Goal: Task Accomplishment & Management: Complete application form

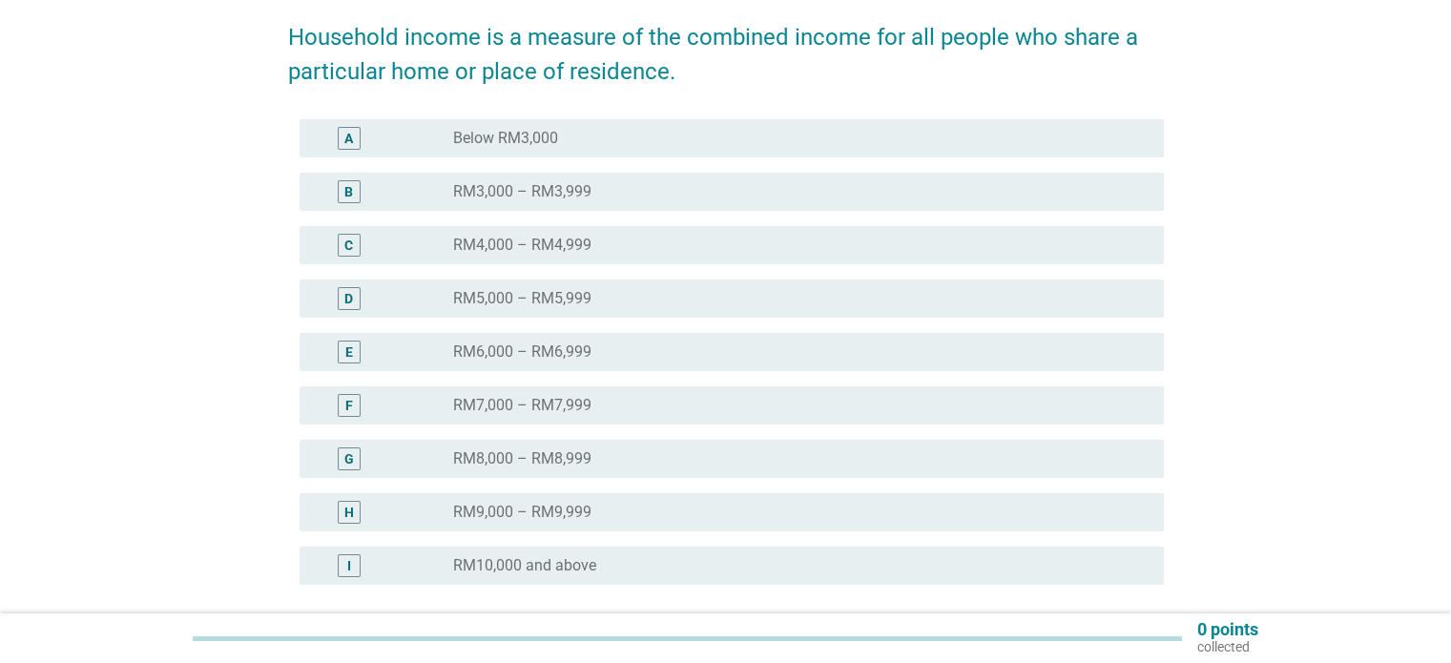
scroll to position [286, 0]
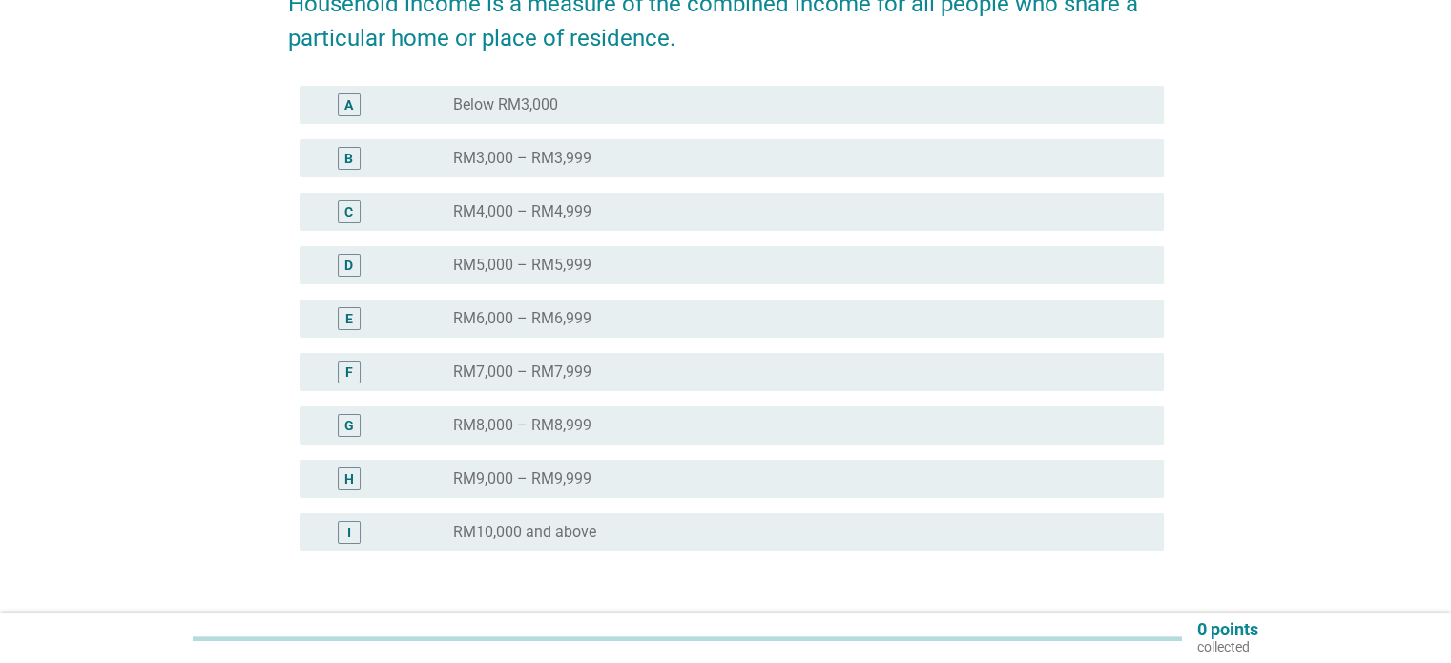
click at [993, 477] on div "radio_button_unchecked RM9,000 – RM9,999" at bounding box center [792, 478] width 679 height 19
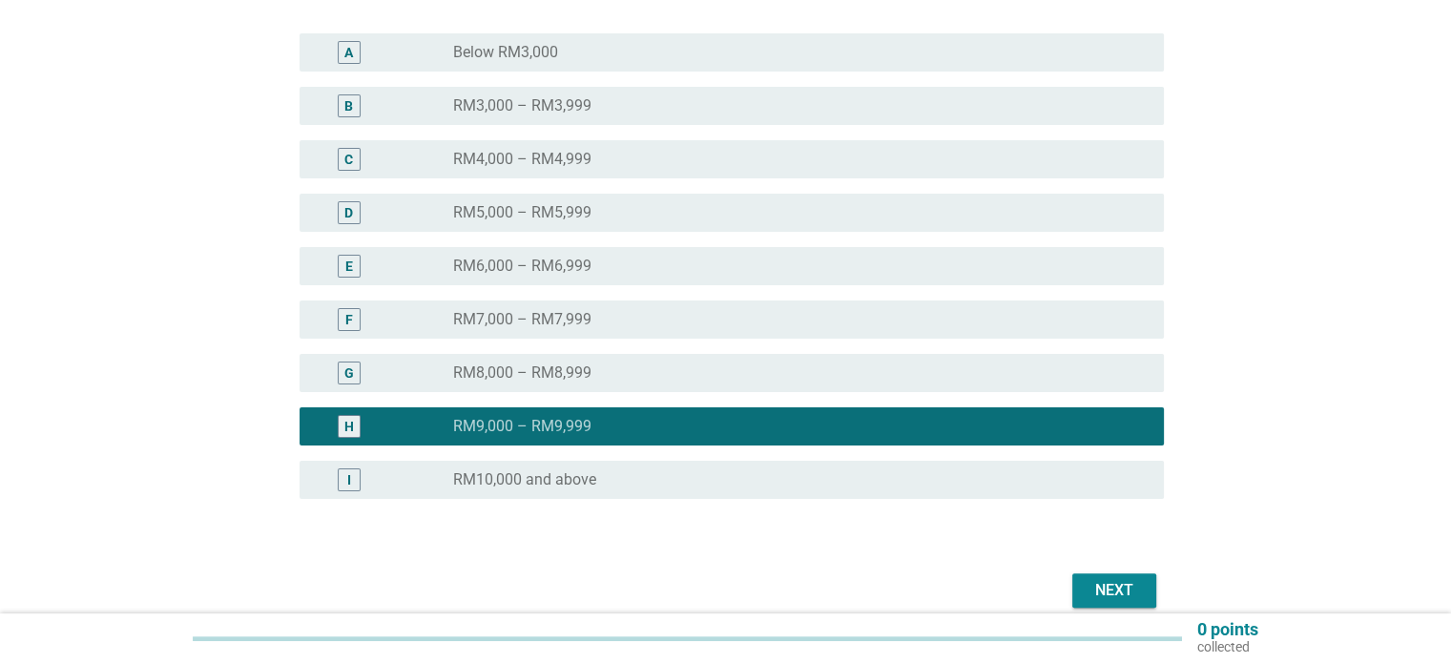
scroll to position [382, 0]
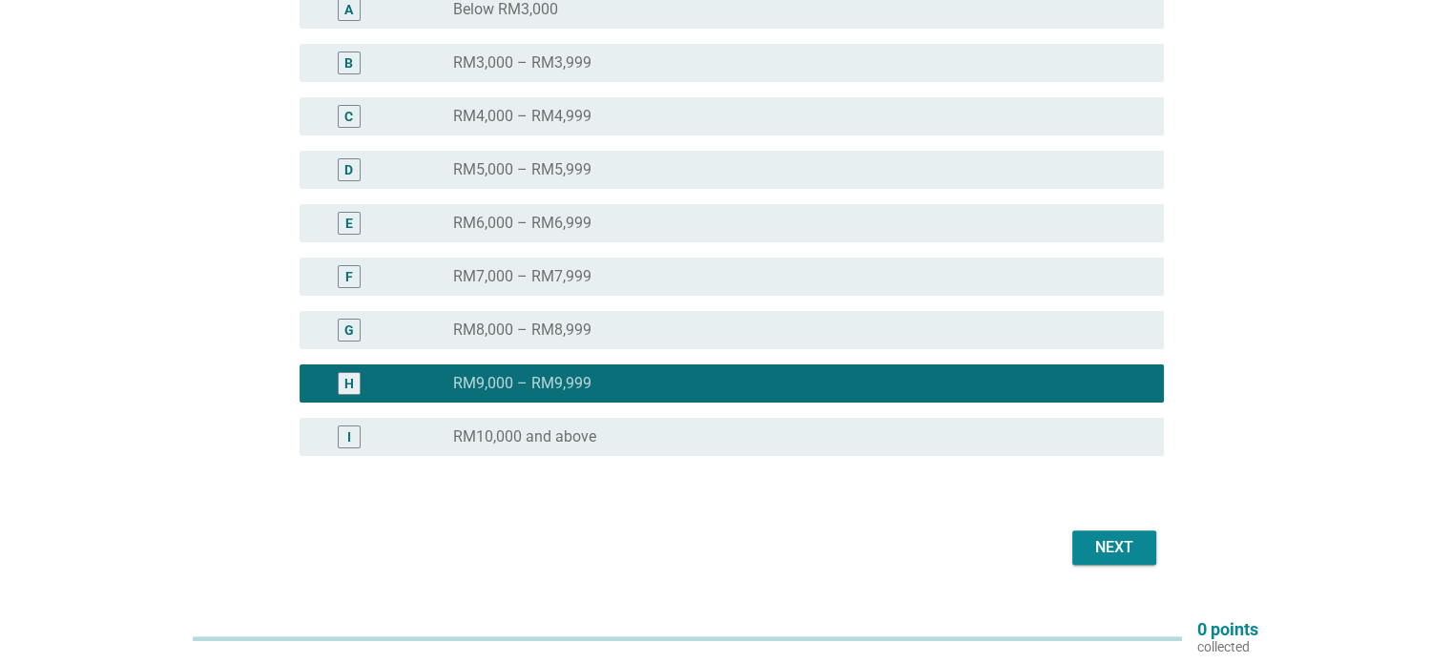
click at [1127, 546] on div "Next" at bounding box center [1113, 547] width 53 height 23
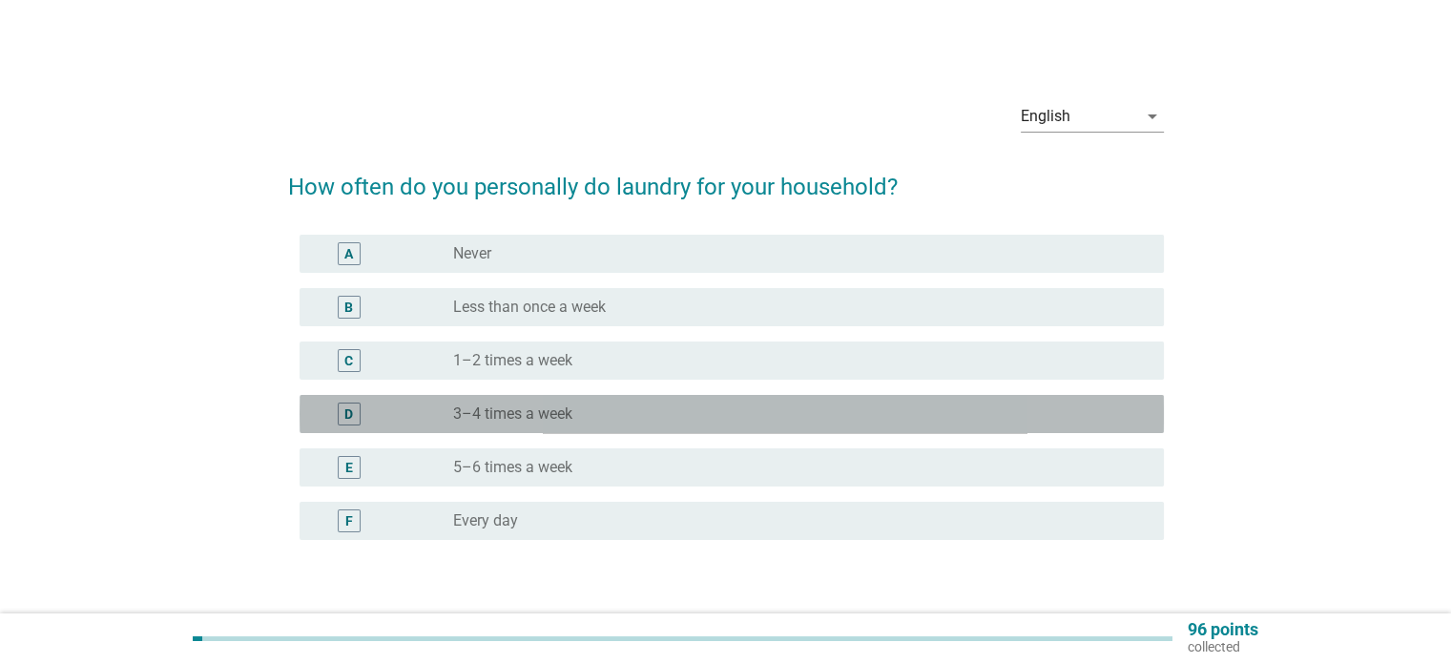
click at [705, 411] on div "radio_button_unchecked 3–4 times a week" at bounding box center [792, 413] width 679 height 19
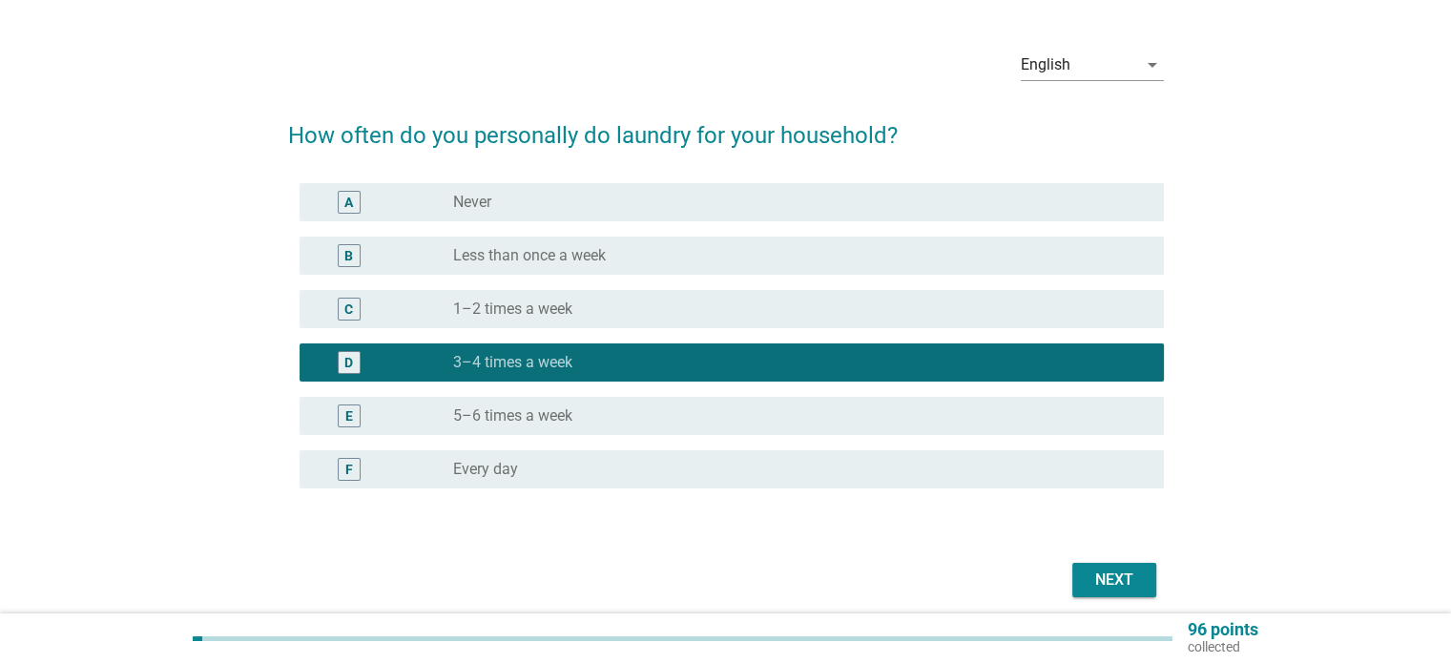
scroll to position [95, 0]
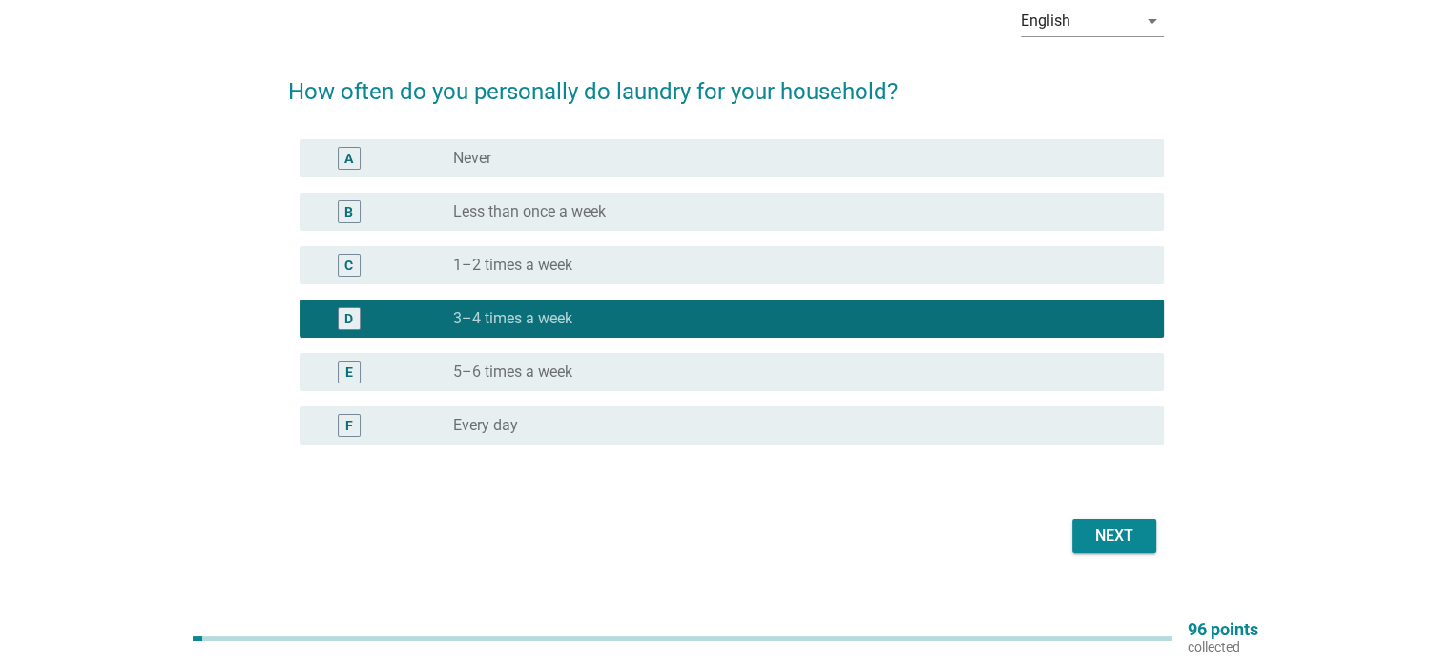
click at [1112, 538] on div "Next" at bounding box center [1113, 536] width 53 height 23
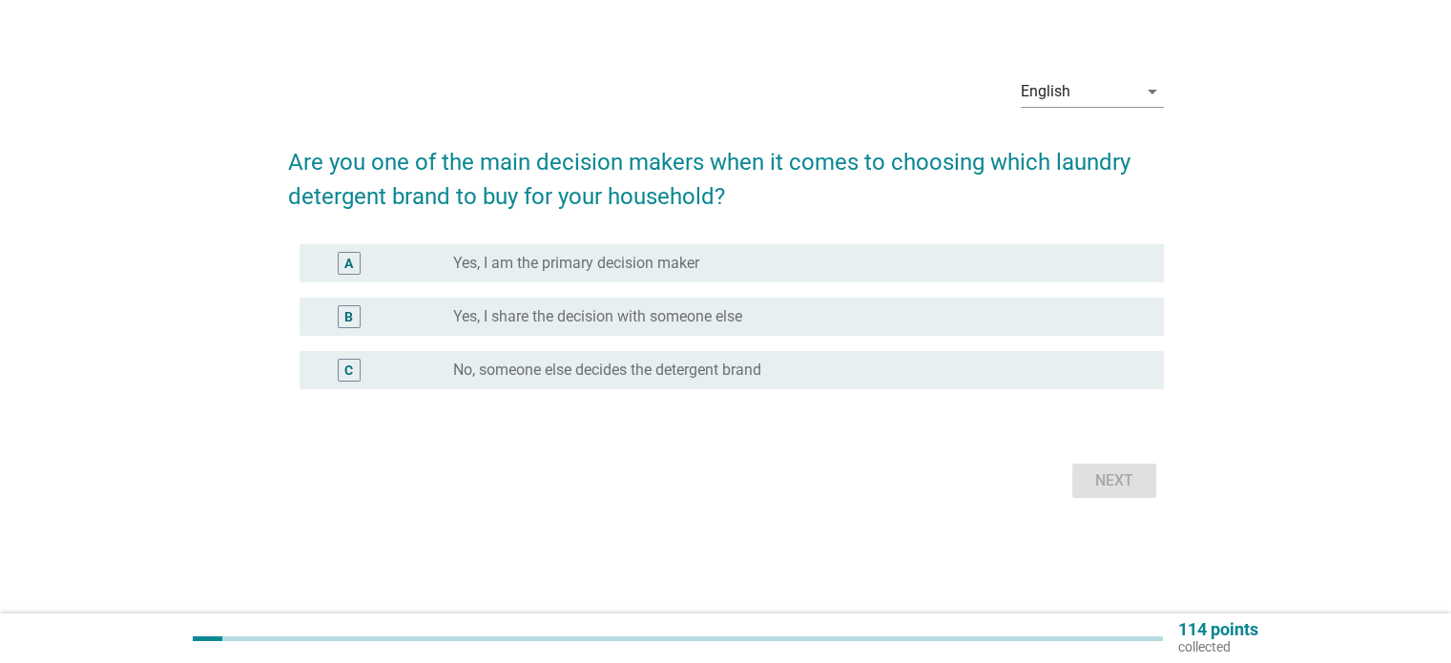
scroll to position [0, 0]
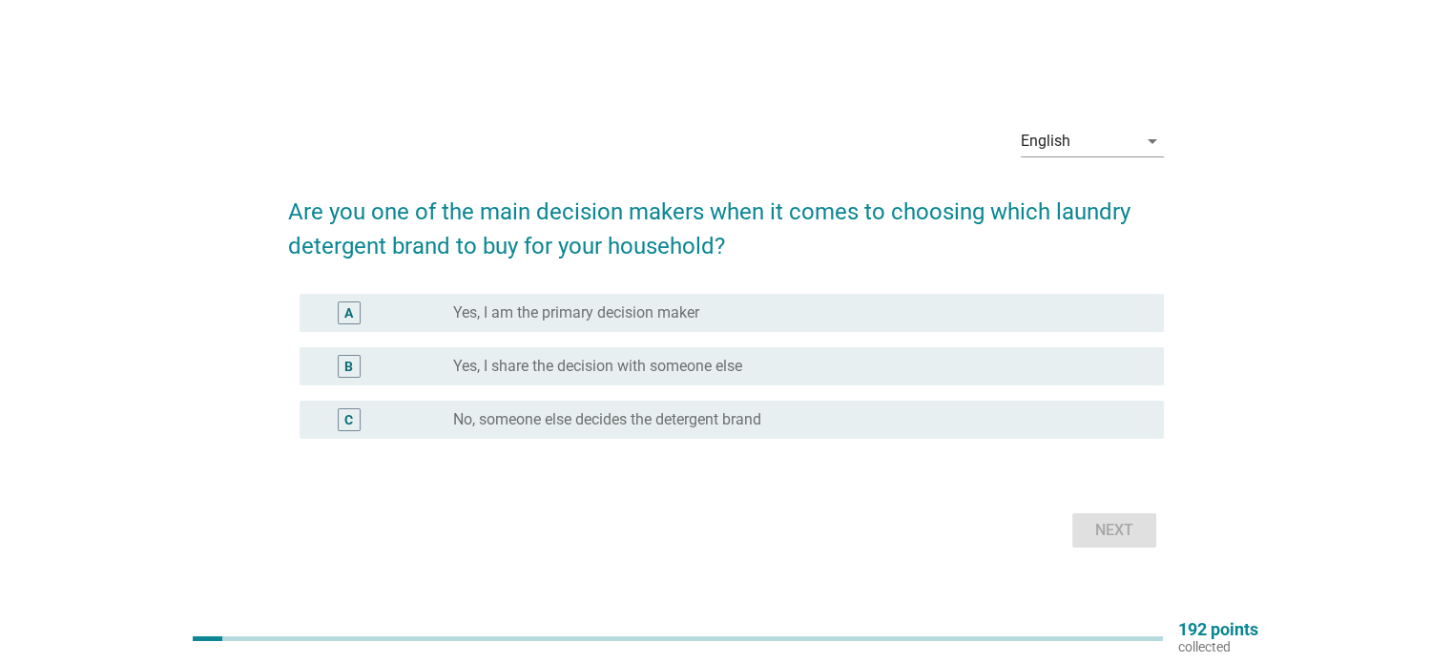
click at [872, 371] on div "radio_button_unchecked Yes, I share the decision with someone else" at bounding box center [792, 366] width 679 height 19
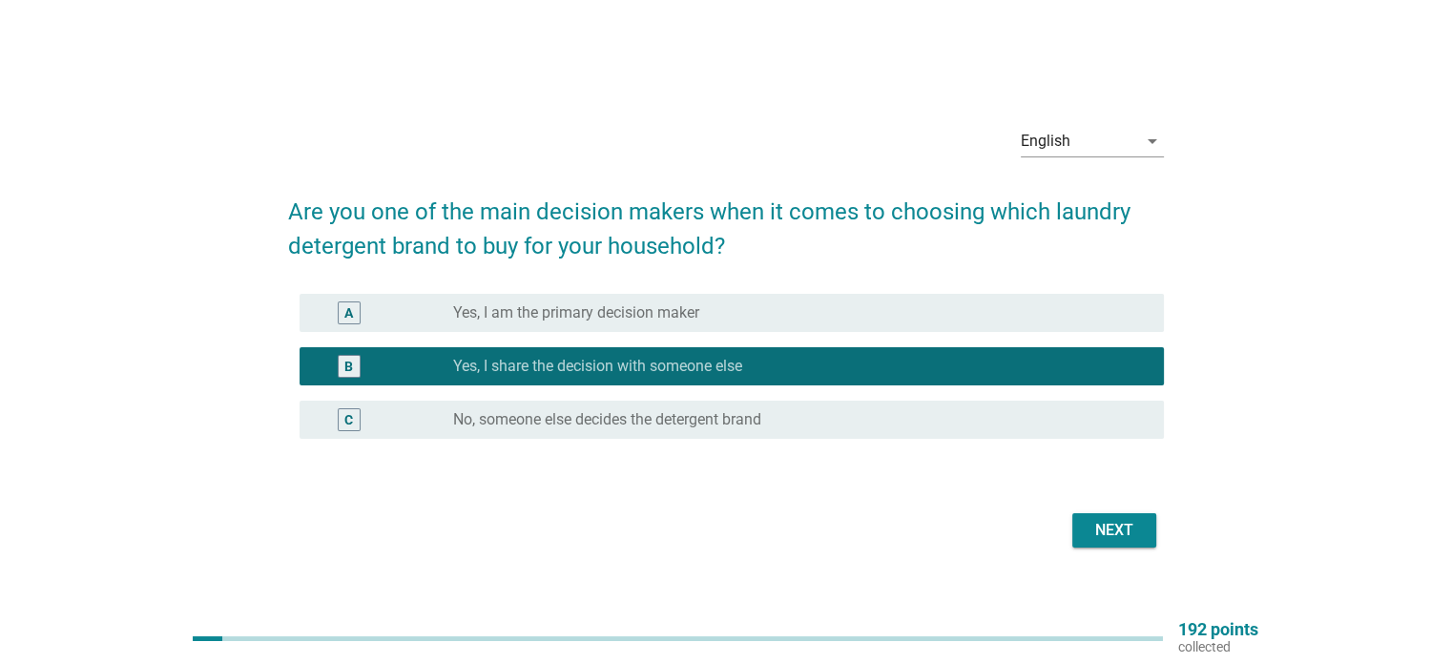
click at [1089, 530] on div "Next" at bounding box center [1113, 530] width 53 height 23
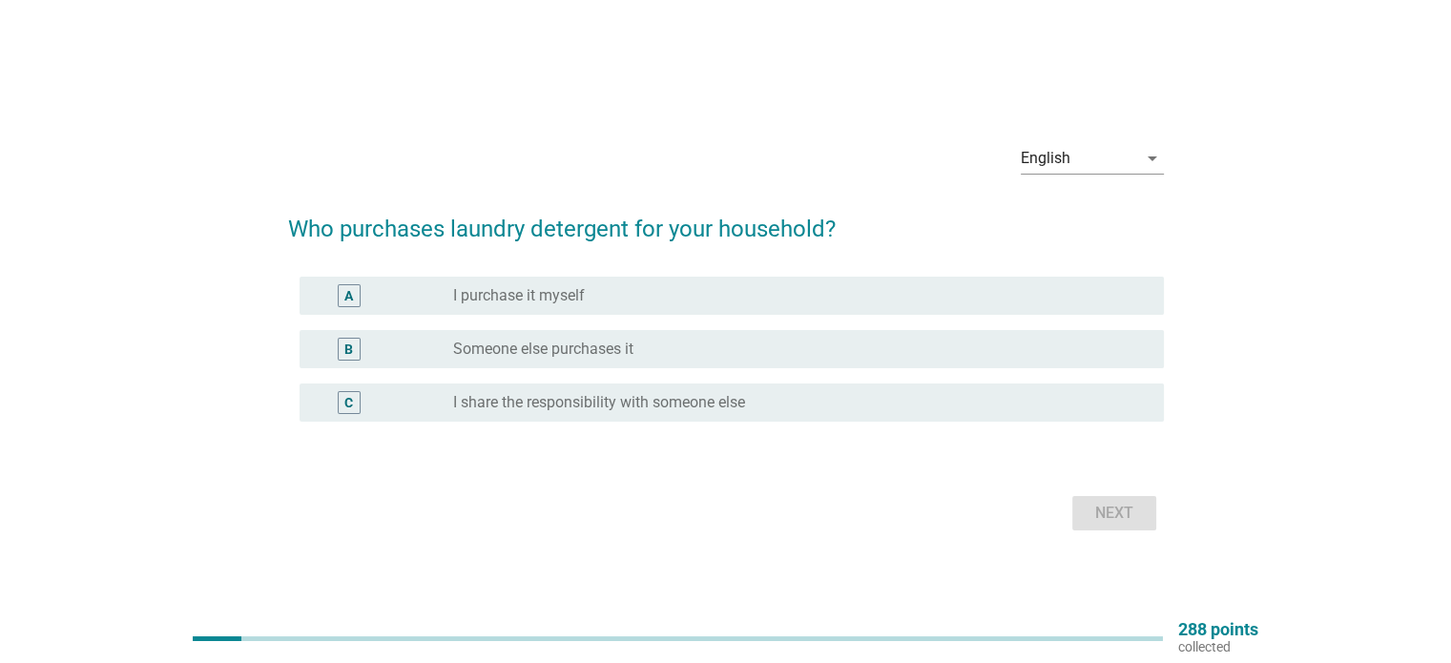
click at [954, 407] on div "radio_button_unchecked I share the responsibility with someone else" at bounding box center [792, 402] width 679 height 19
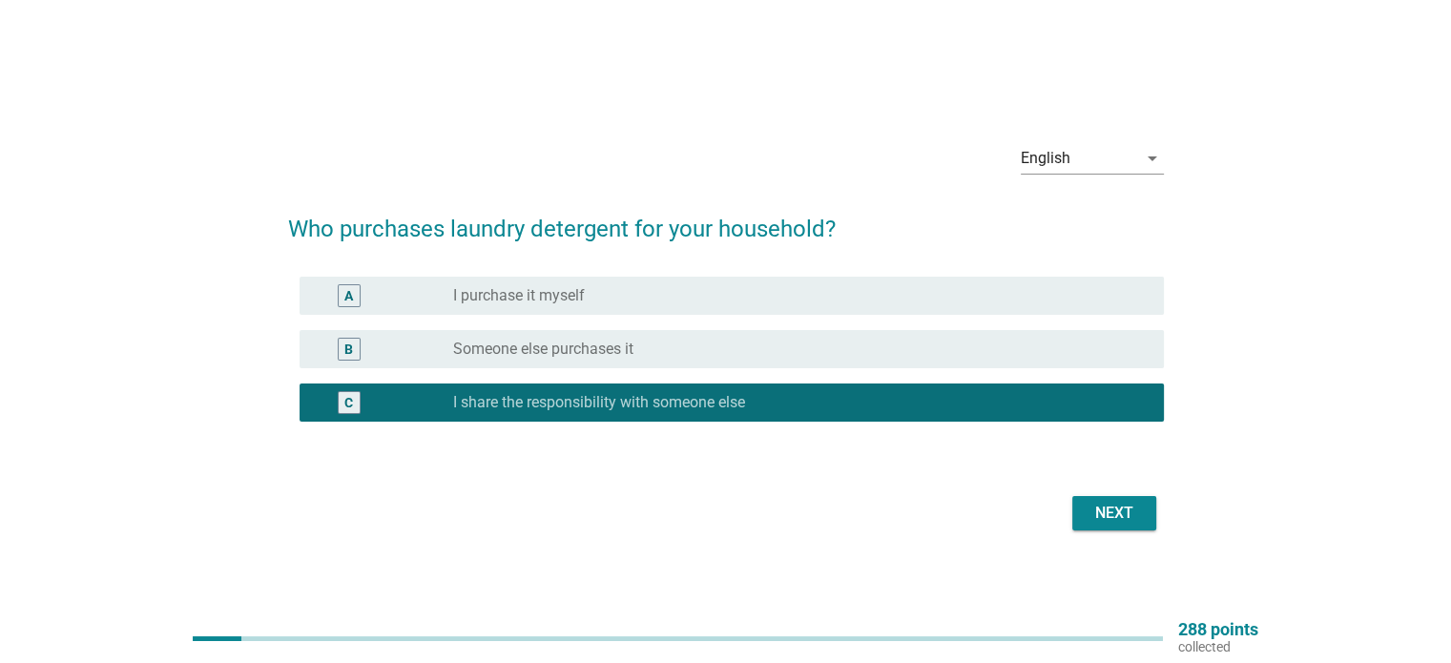
click at [1107, 528] on button "Next" at bounding box center [1114, 513] width 84 height 34
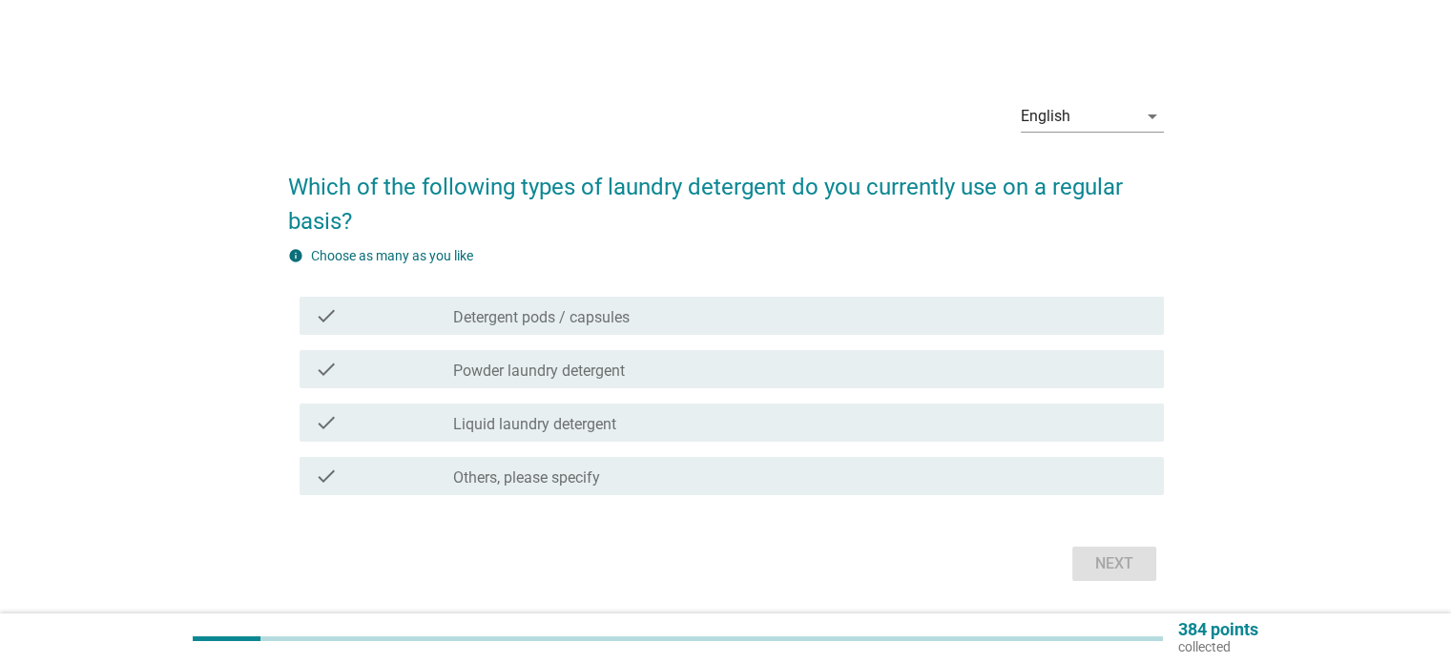
click at [1004, 372] on div "check_box_outline_blank Powder laundry detergent" at bounding box center [800, 369] width 694 height 23
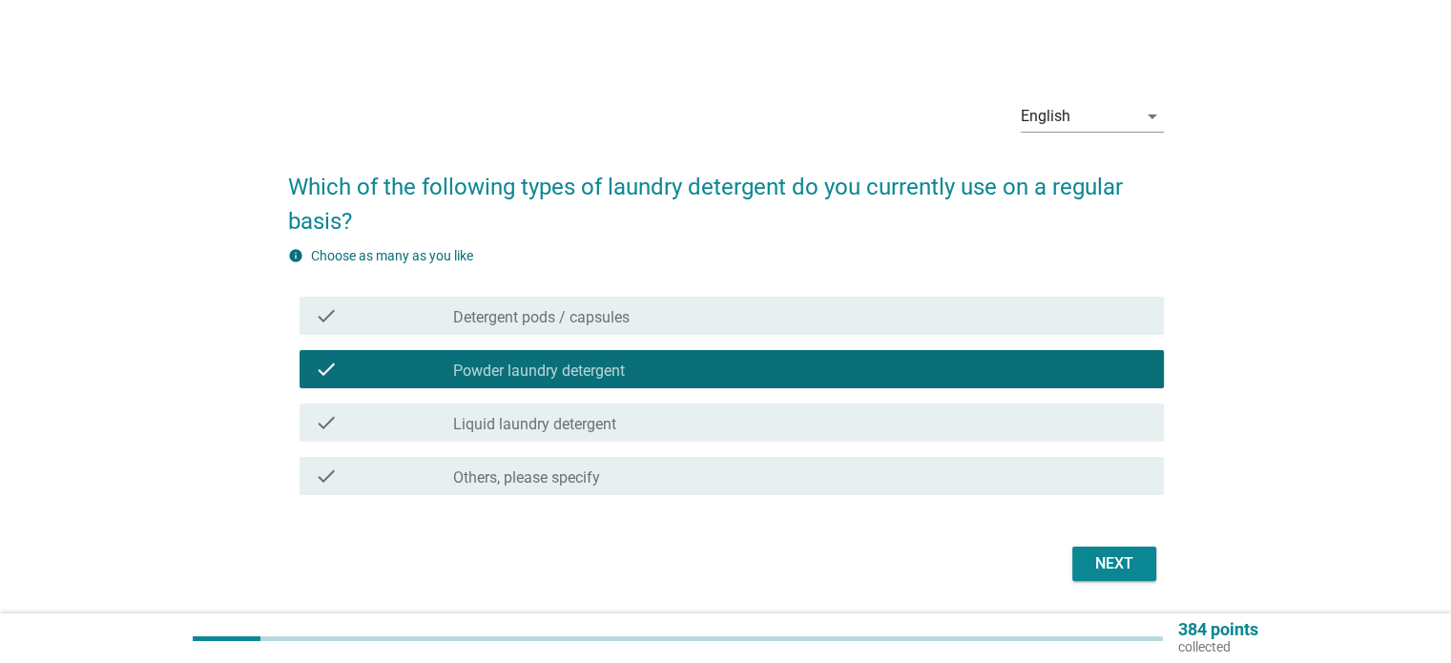
click at [984, 411] on div "check_box_outline_blank Liquid laundry detergent" at bounding box center [800, 422] width 694 height 23
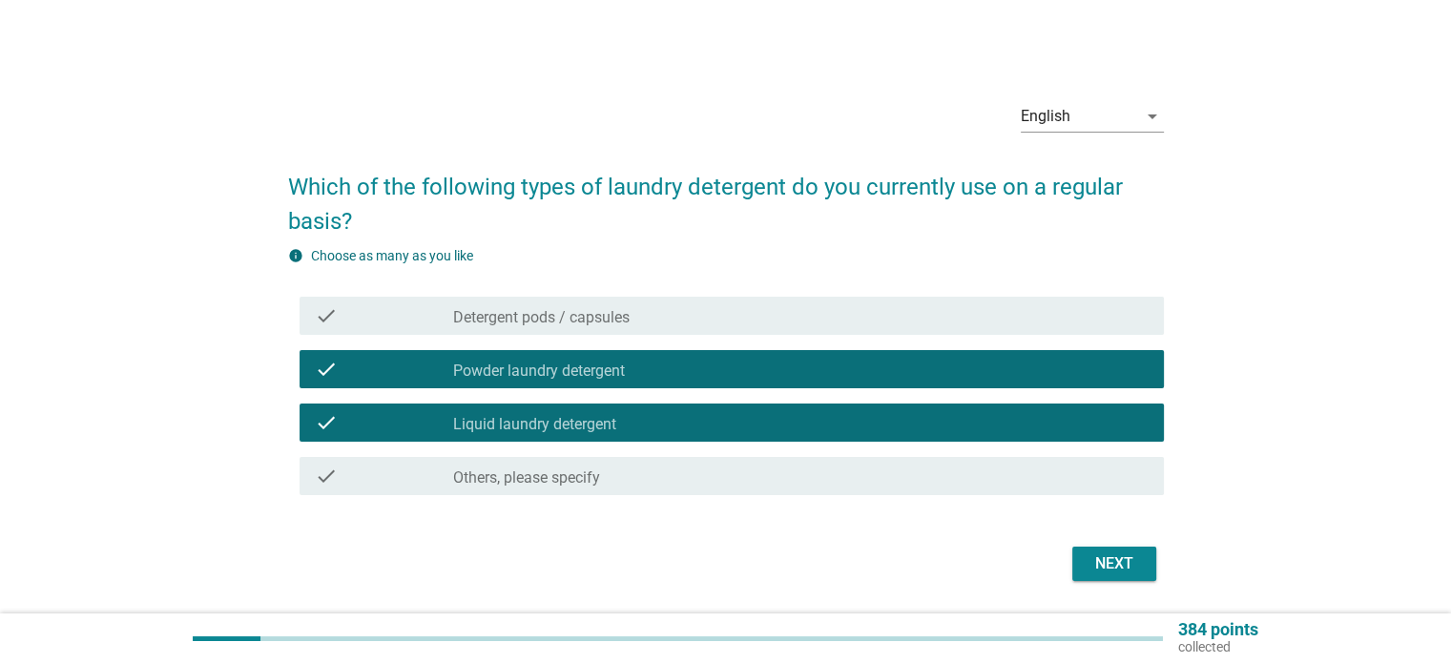
click at [1137, 563] on div "Next" at bounding box center [1113, 563] width 53 height 23
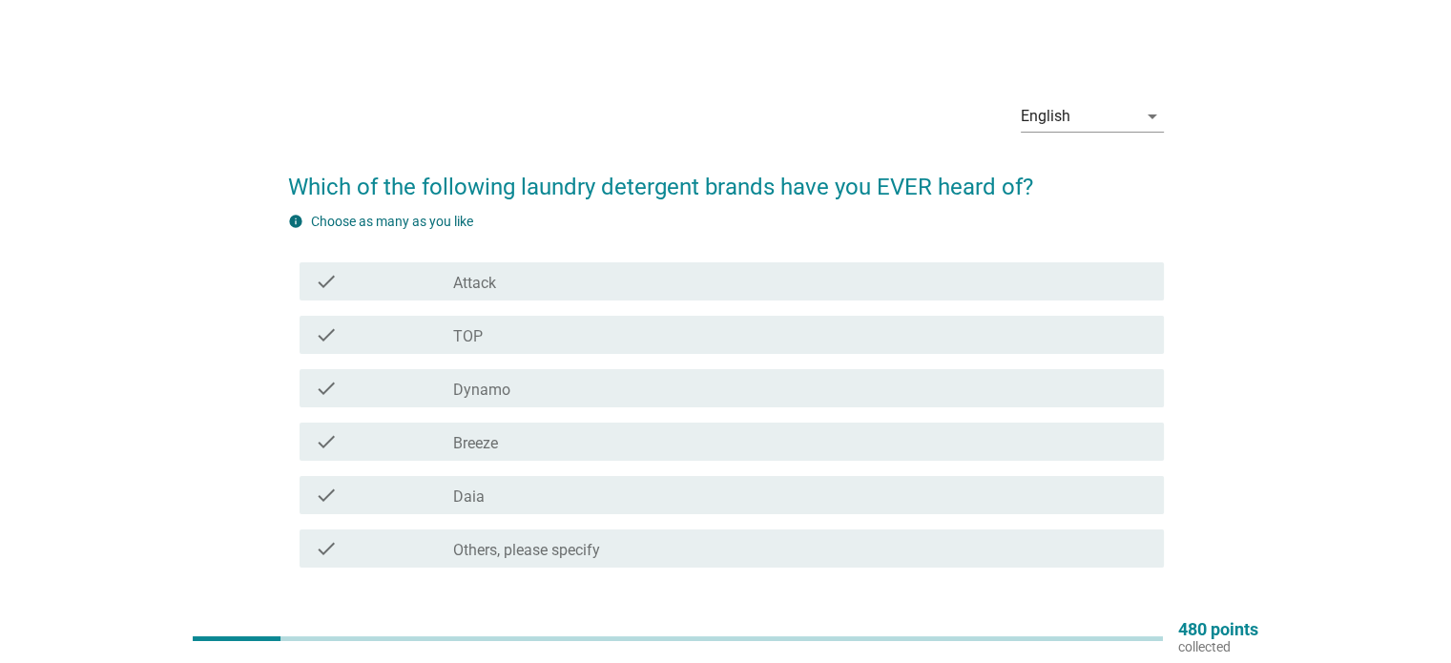
click at [1027, 289] on div "check_box_outline_blank Attack" at bounding box center [800, 281] width 694 height 23
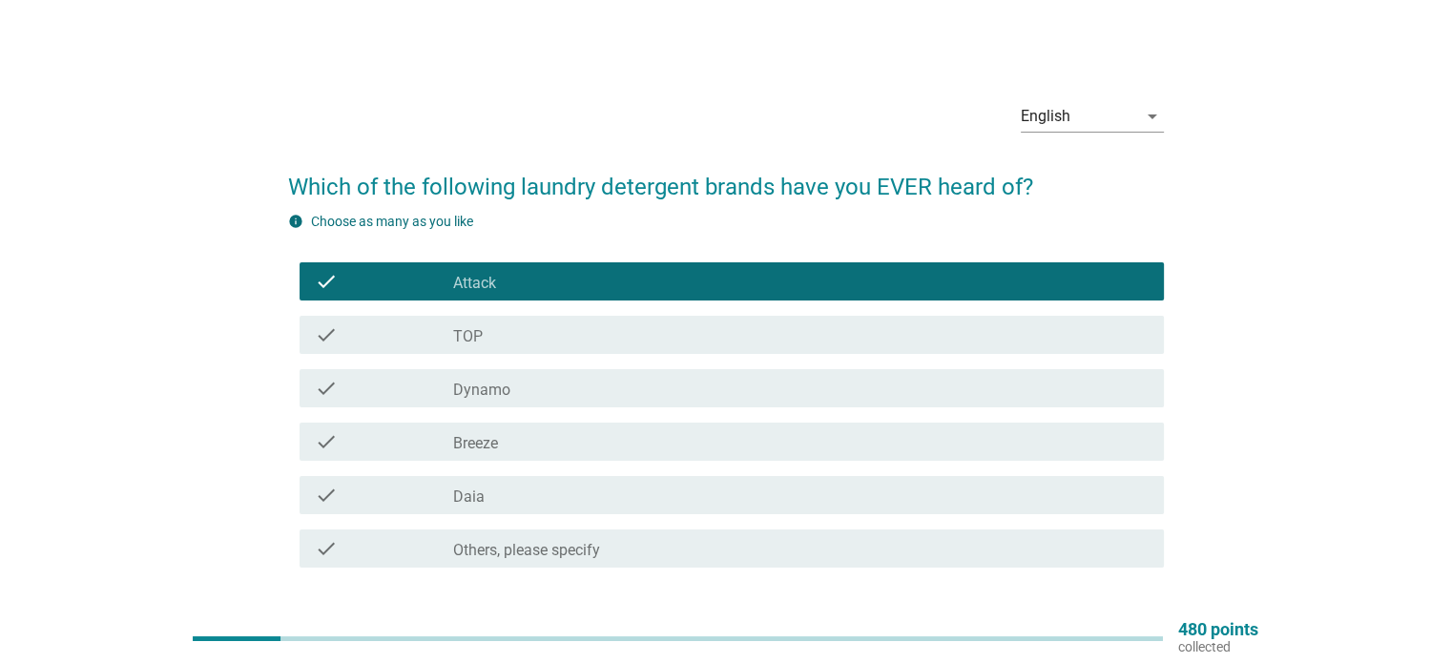
click at [1031, 321] on div "check check_box_outline_blank TOP" at bounding box center [732, 335] width 864 height 38
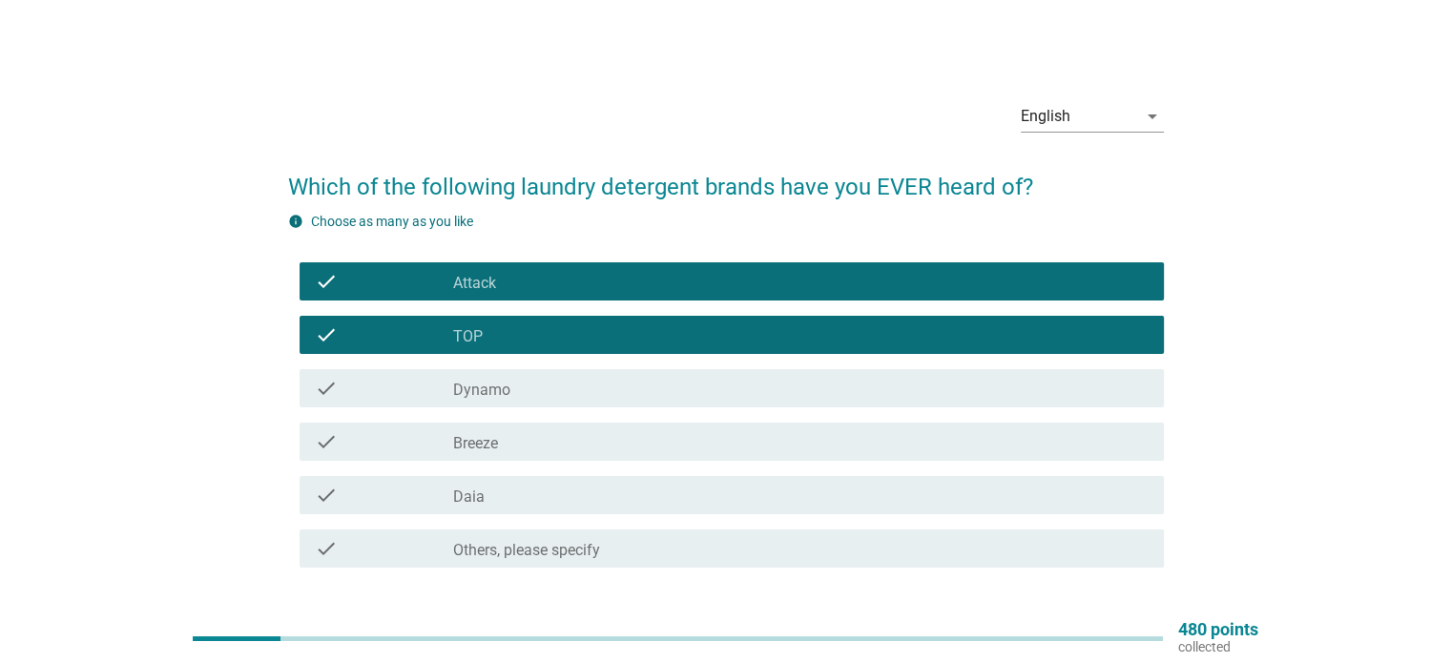
click at [1034, 360] on div "check check_box_outline_blank TOP" at bounding box center [726, 334] width 876 height 53
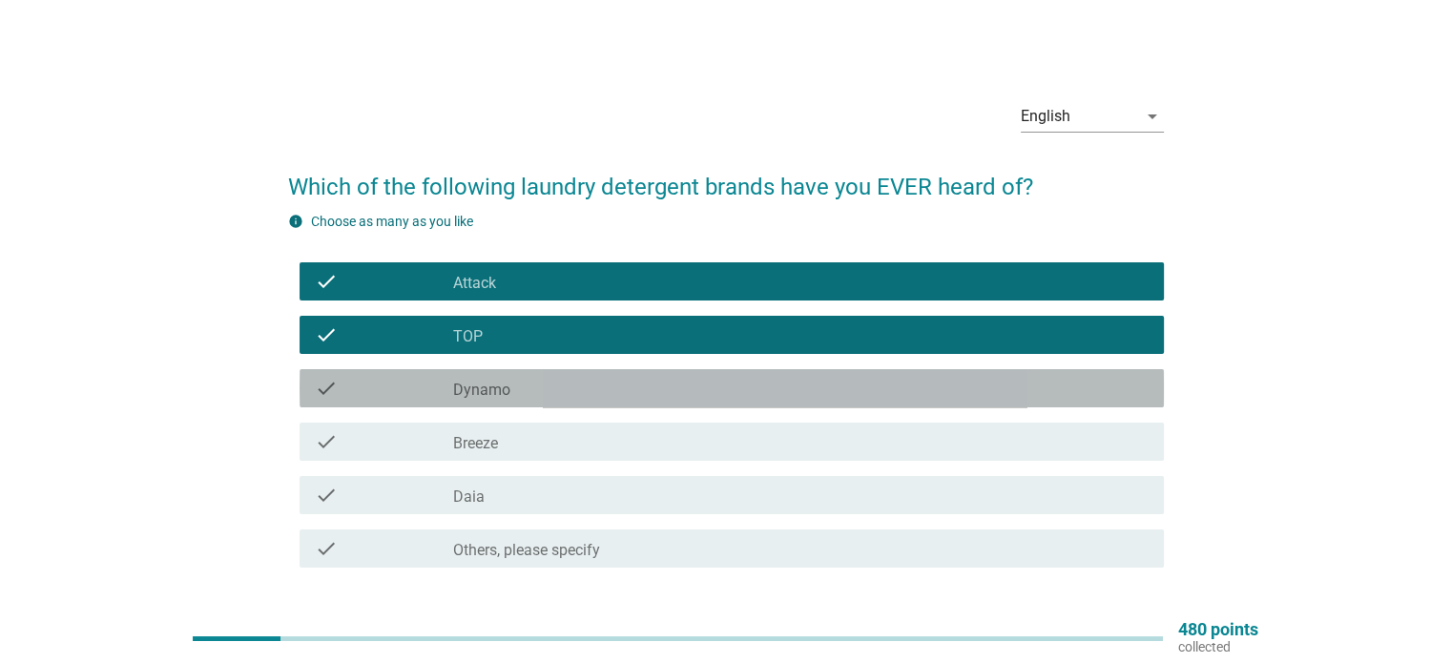
click at [1007, 388] on div "check_box_outline_blank Dynamo" at bounding box center [800, 388] width 694 height 23
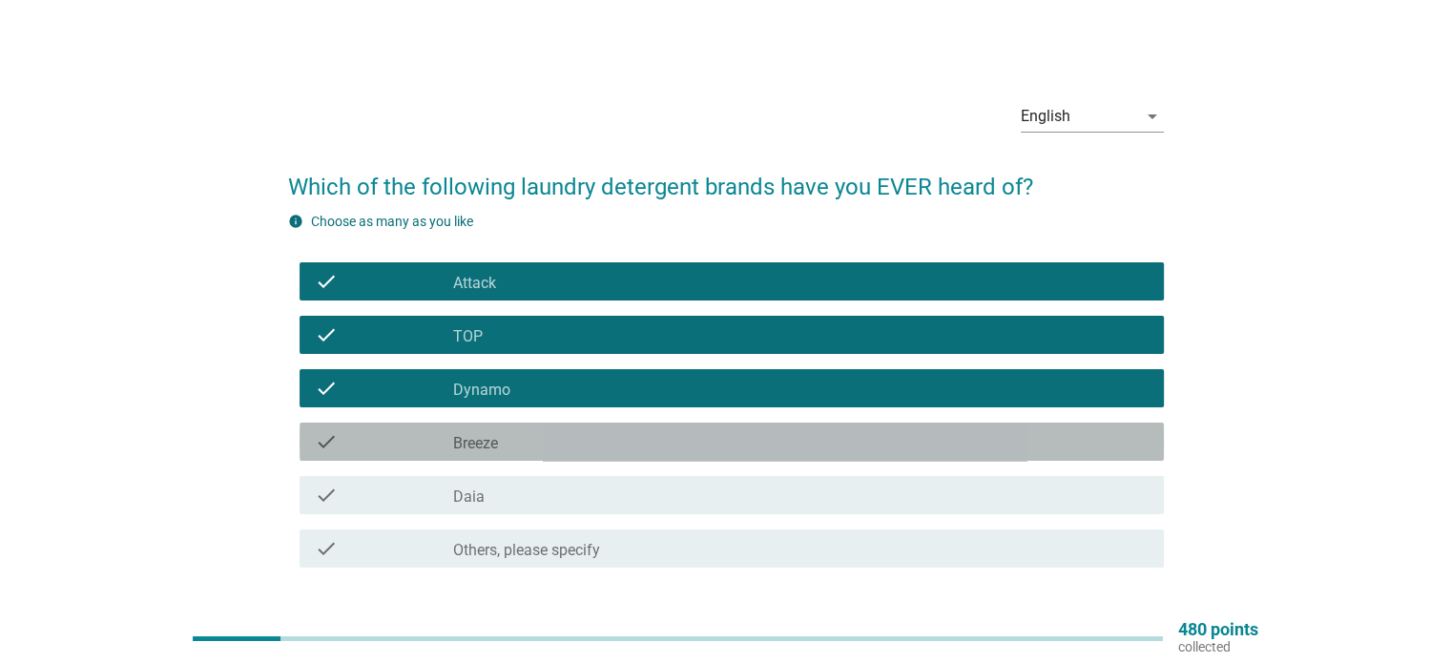
click at [1005, 430] on div "check_box_outline_blank Breeze" at bounding box center [800, 441] width 694 height 23
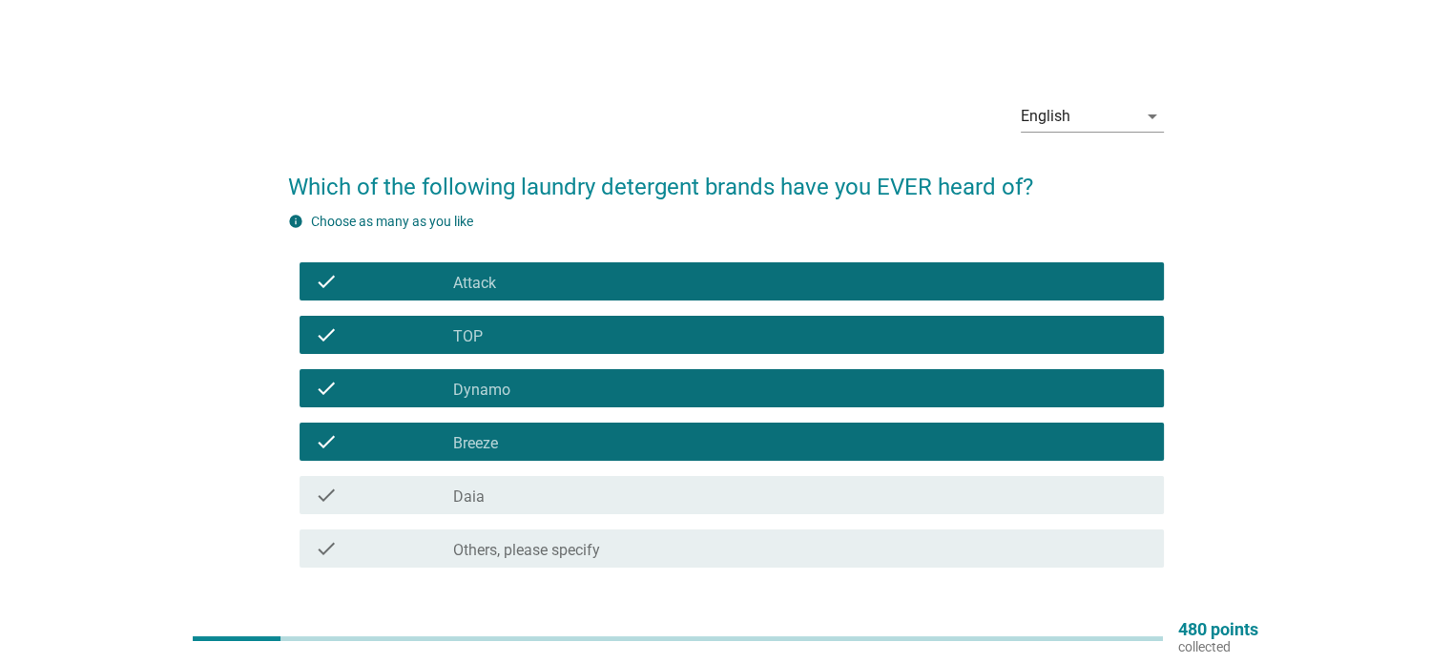
click at [1011, 487] on div "check_box_outline_blank Daia" at bounding box center [800, 495] width 694 height 23
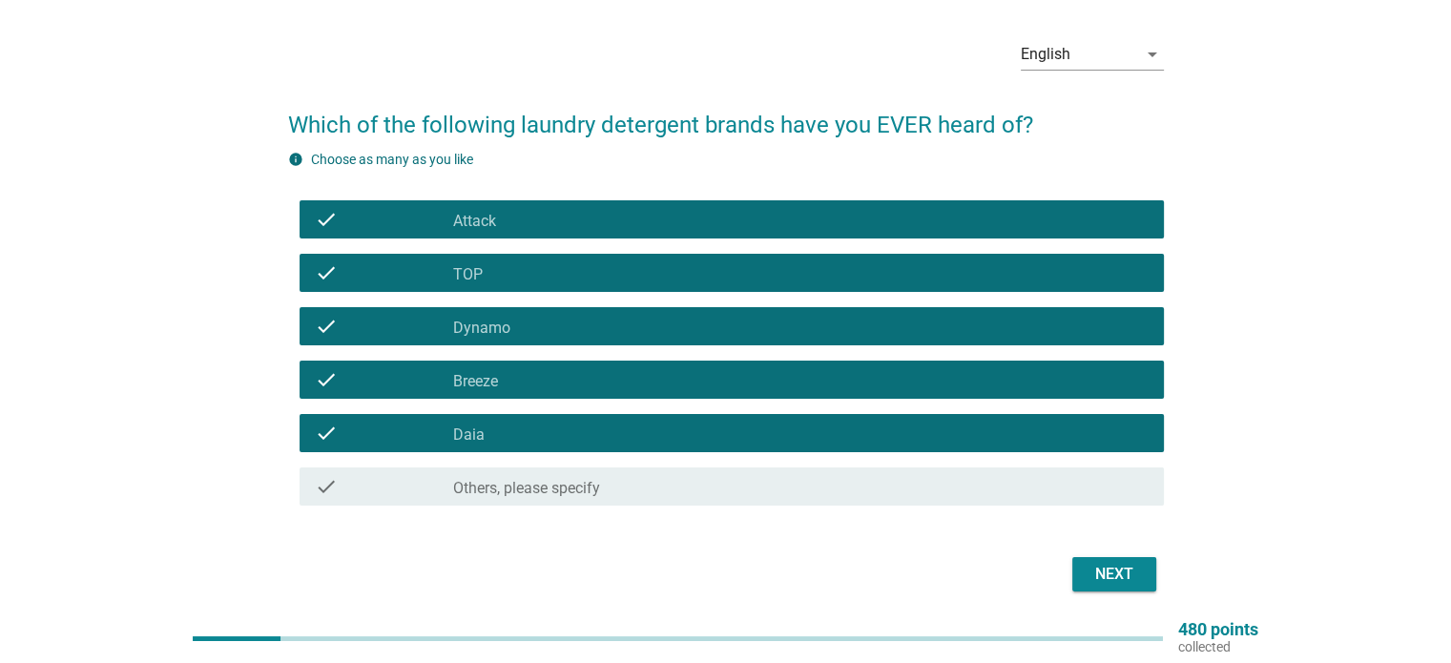
scroll to position [95, 0]
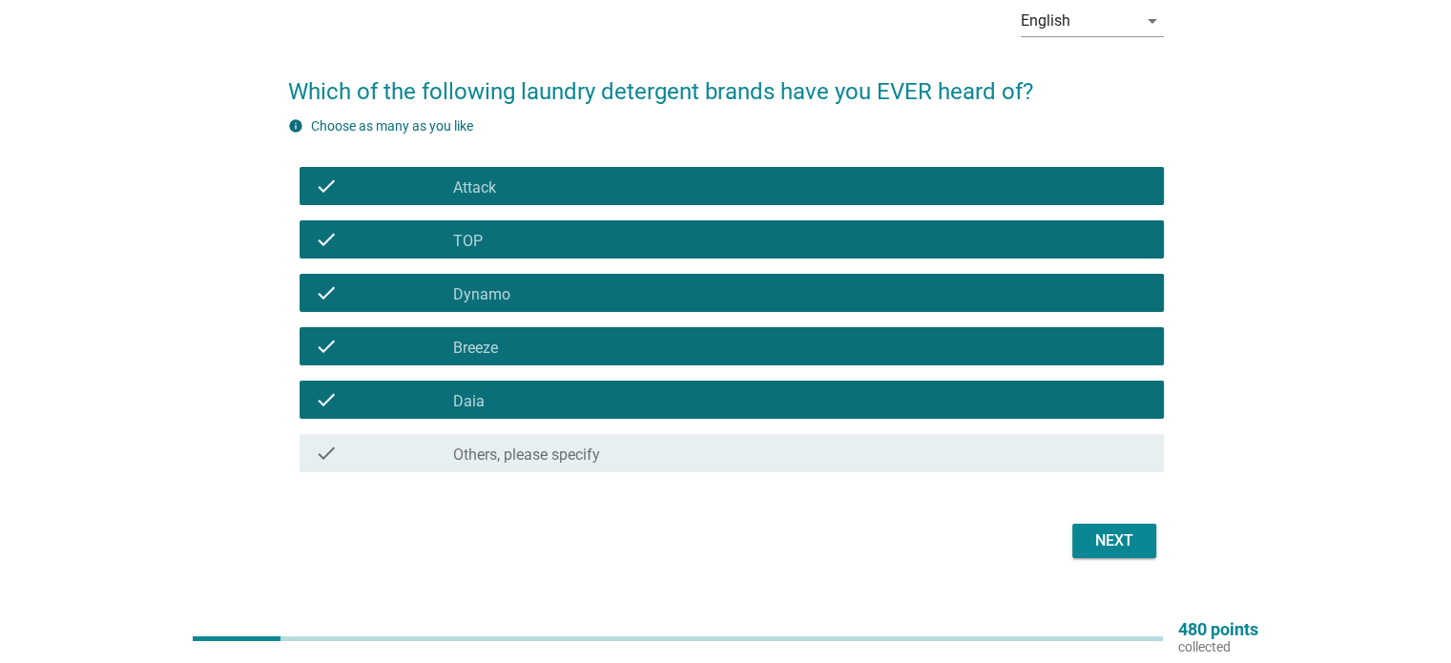
click at [1123, 542] on div "Next" at bounding box center [1113, 540] width 53 height 23
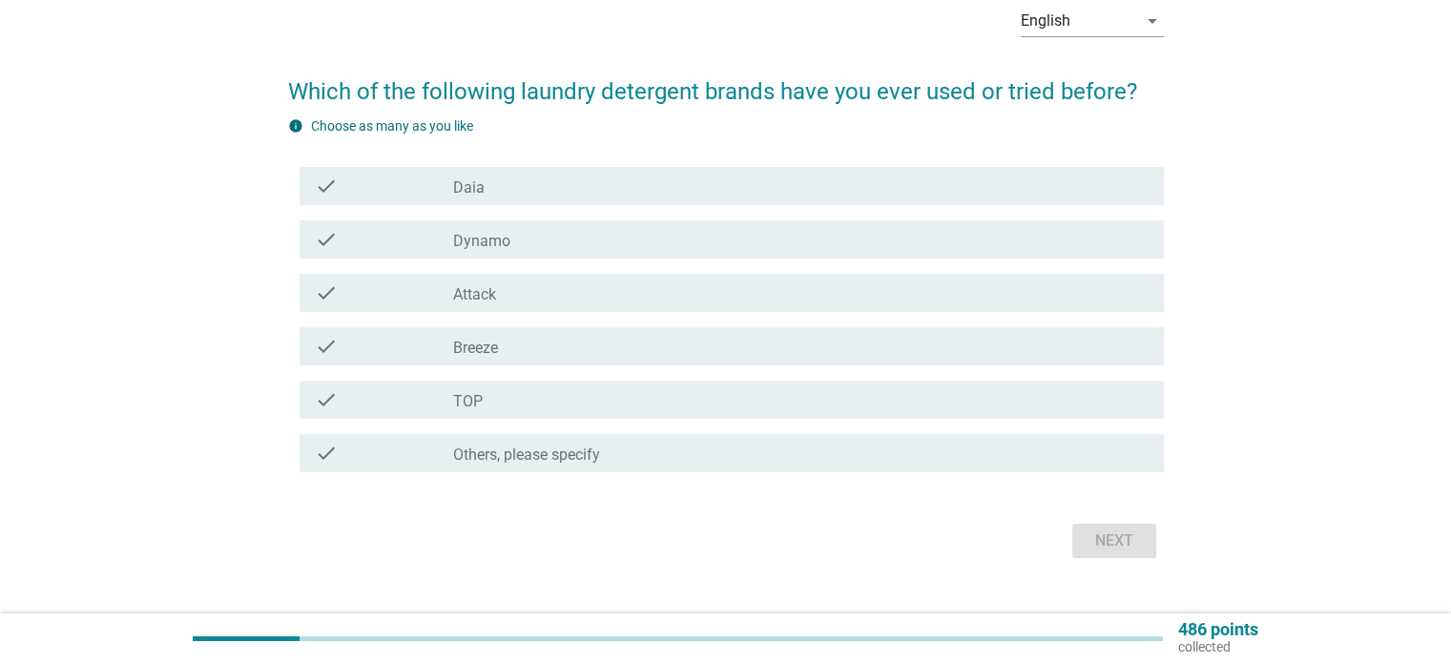
scroll to position [0, 0]
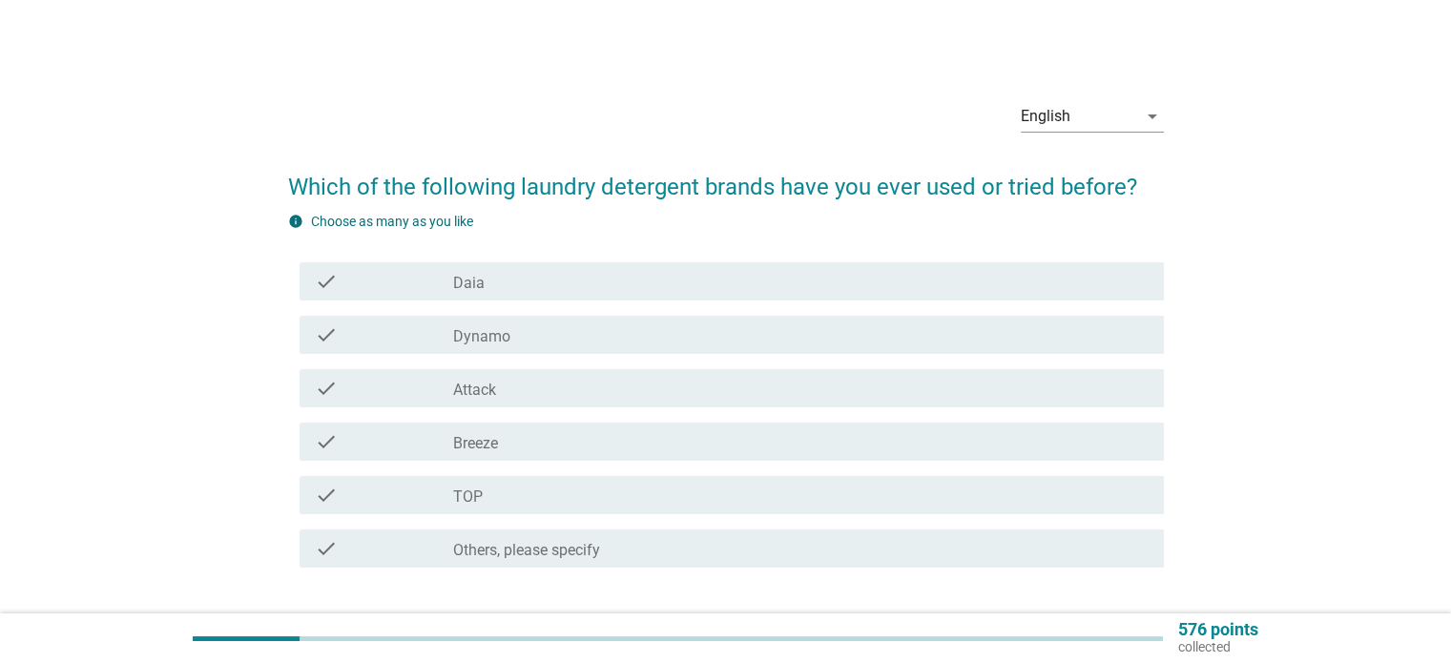
click at [831, 271] on div "check_box_outline_blank Daia" at bounding box center [800, 281] width 694 height 23
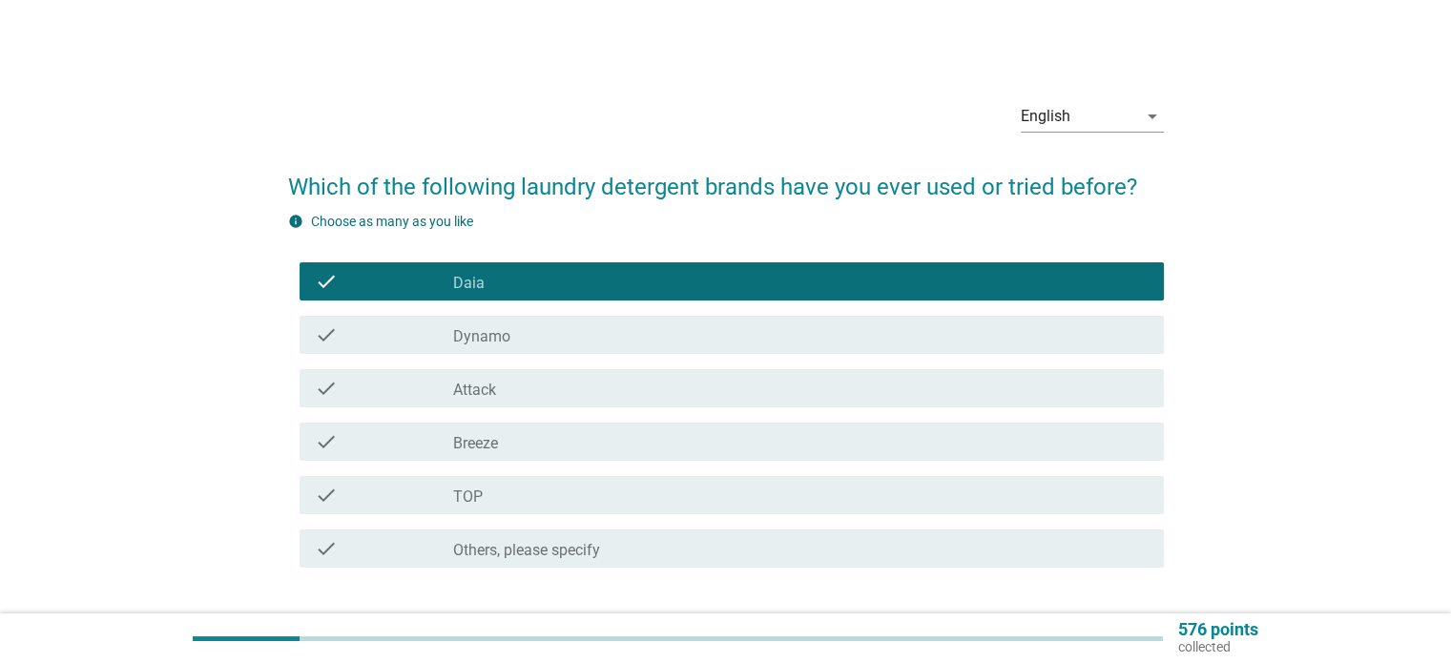
click at [824, 323] on div "check_box_outline_blank Dynamo" at bounding box center [800, 334] width 694 height 23
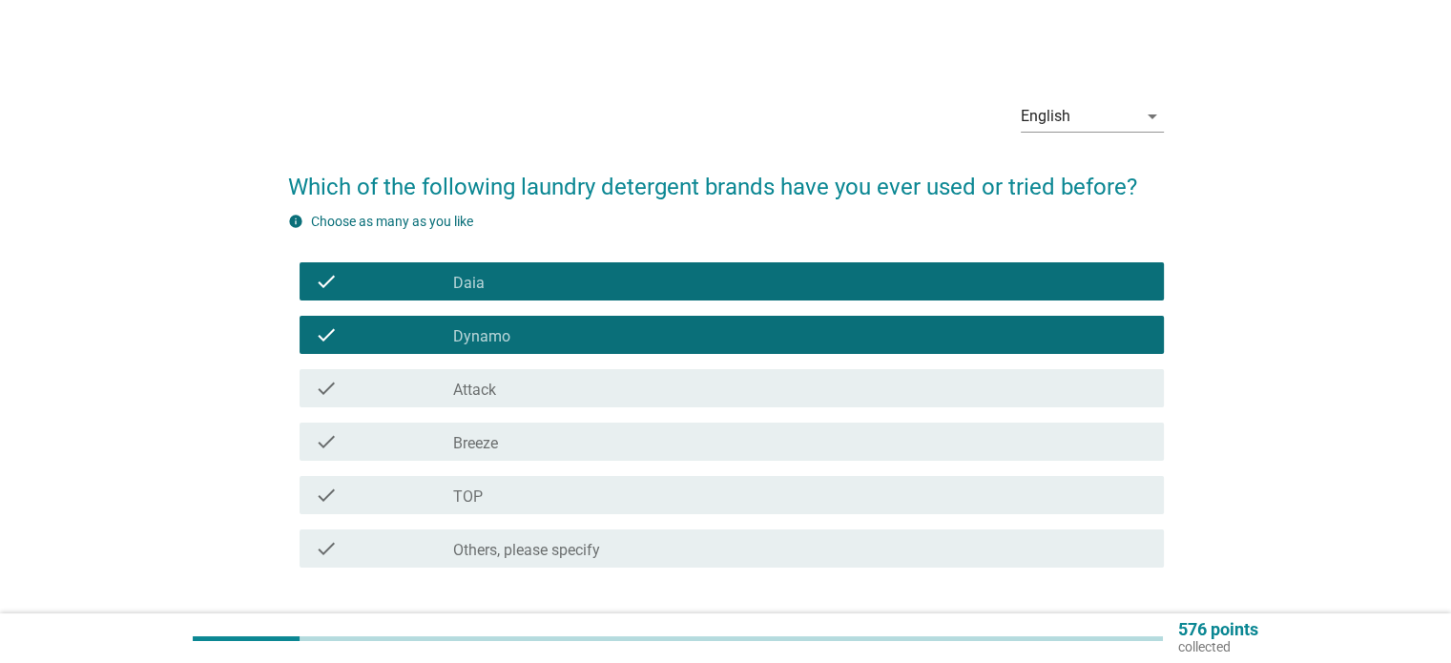
click at [826, 362] on div "check check_box_outline_blank Attack" at bounding box center [726, 388] width 876 height 53
drag, startPoint x: 827, startPoint y: 399, endPoint x: 843, endPoint y: 379, distance: 25.8
click at [827, 398] on div "check_box_outline_blank Attack" at bounding box center [800, 388] width 694 height 23
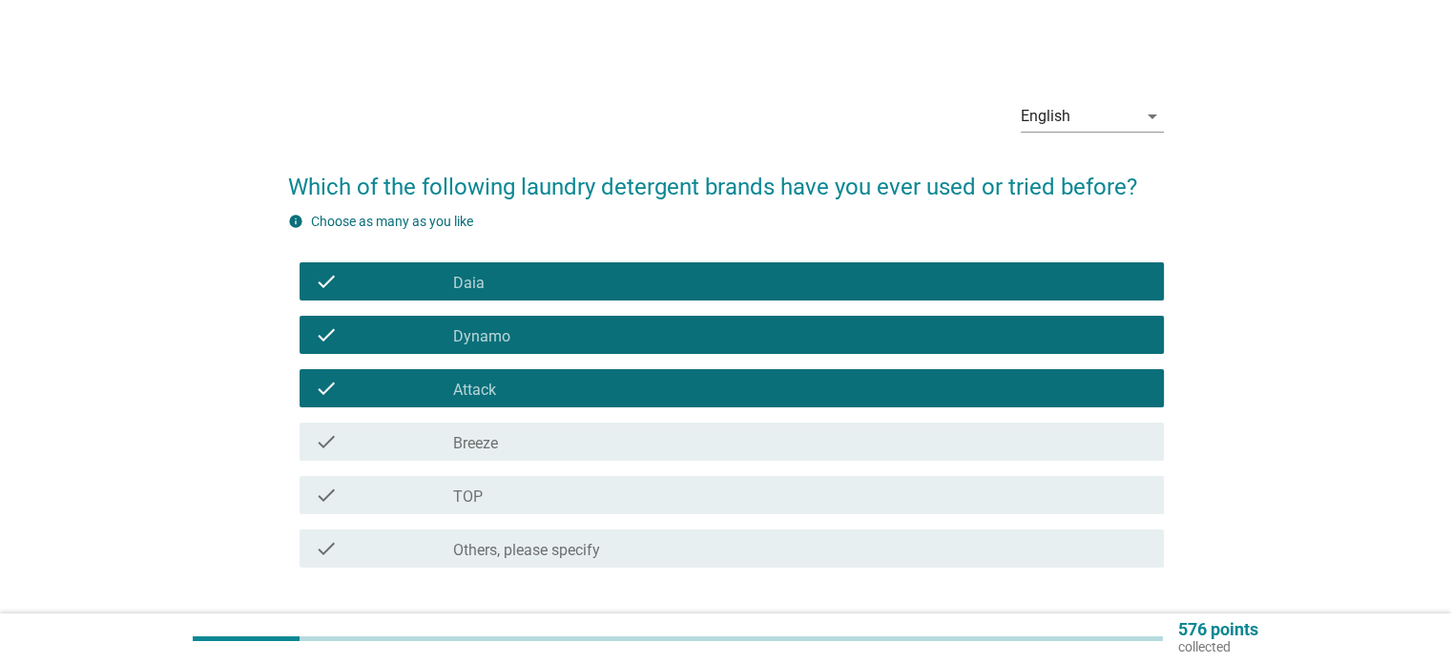
click at [824, 437] on div "check_box_outline_blank Breeze" at bounding box center [800, 441] width 694 height 23
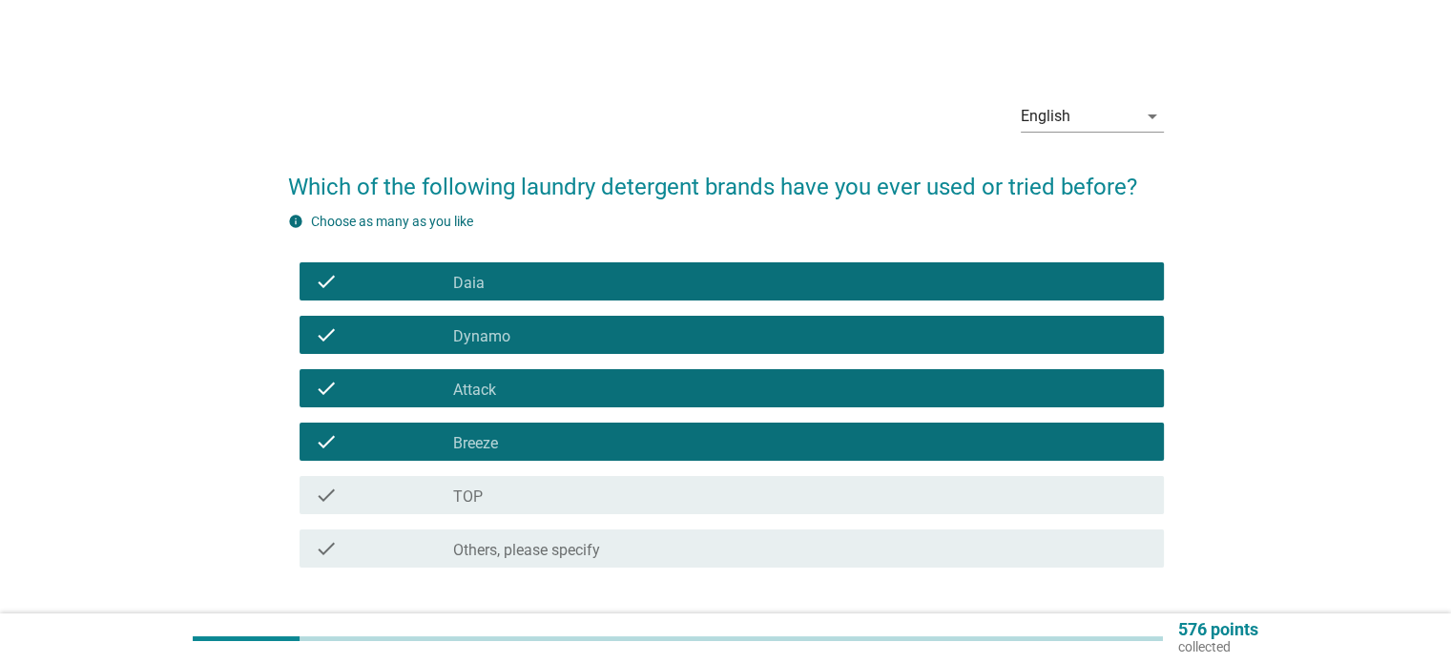
click at [813, 501] on div "check_box_outline_blank TOP" at bounding box center [800, 495] width 694 height 23
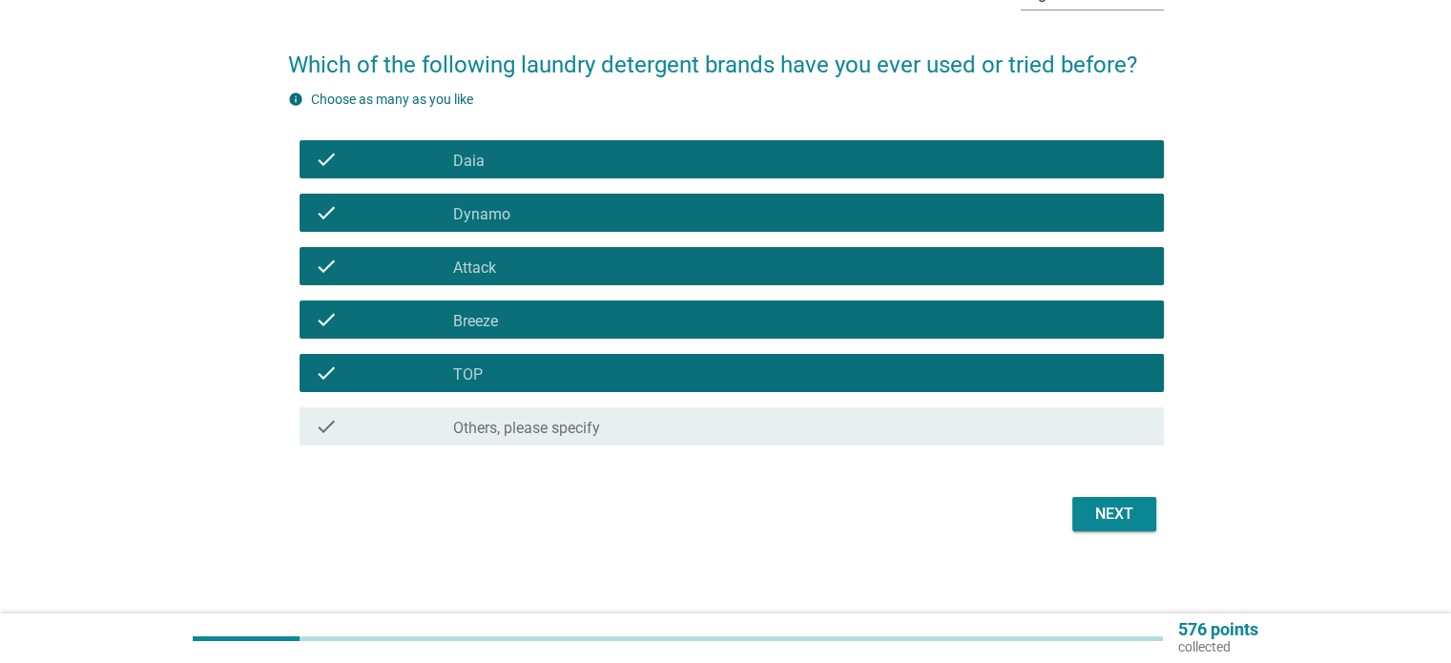
scroll to position [131, 0]
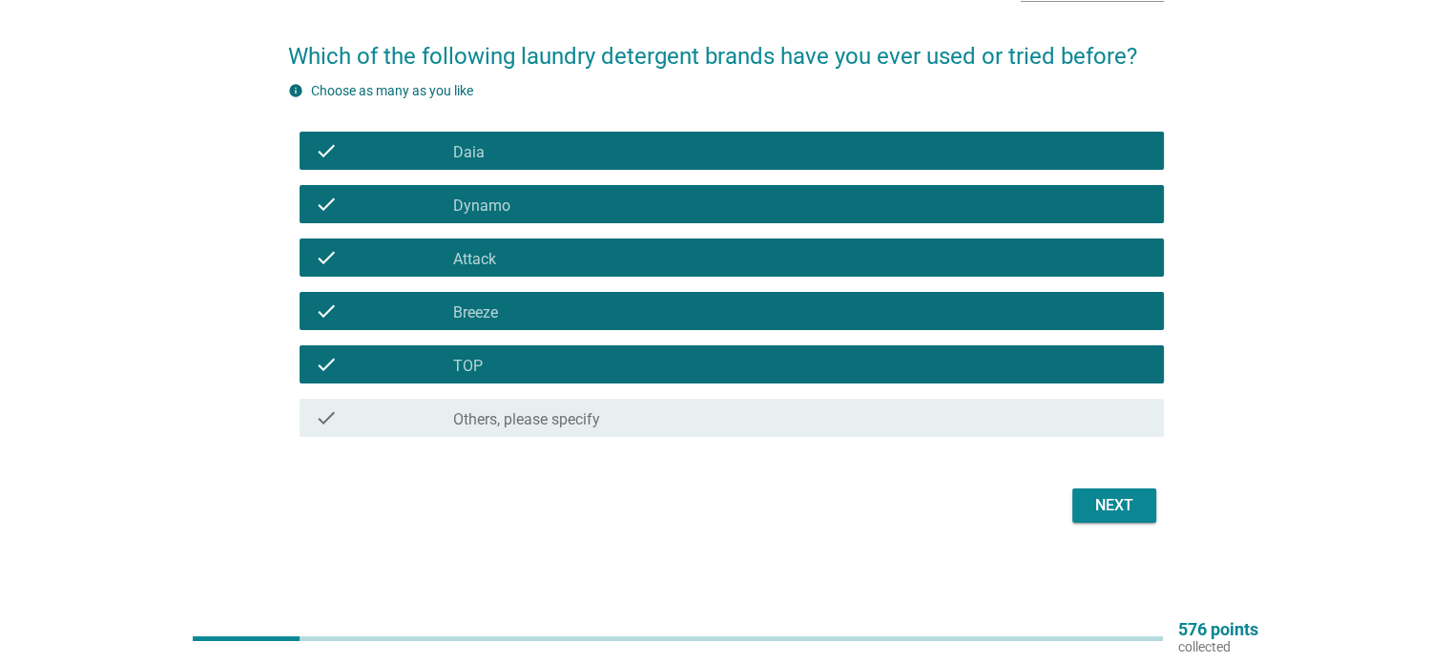
click at [1135, 510] on div "Next" at bounding box center [1113, 505] width 53 height 23
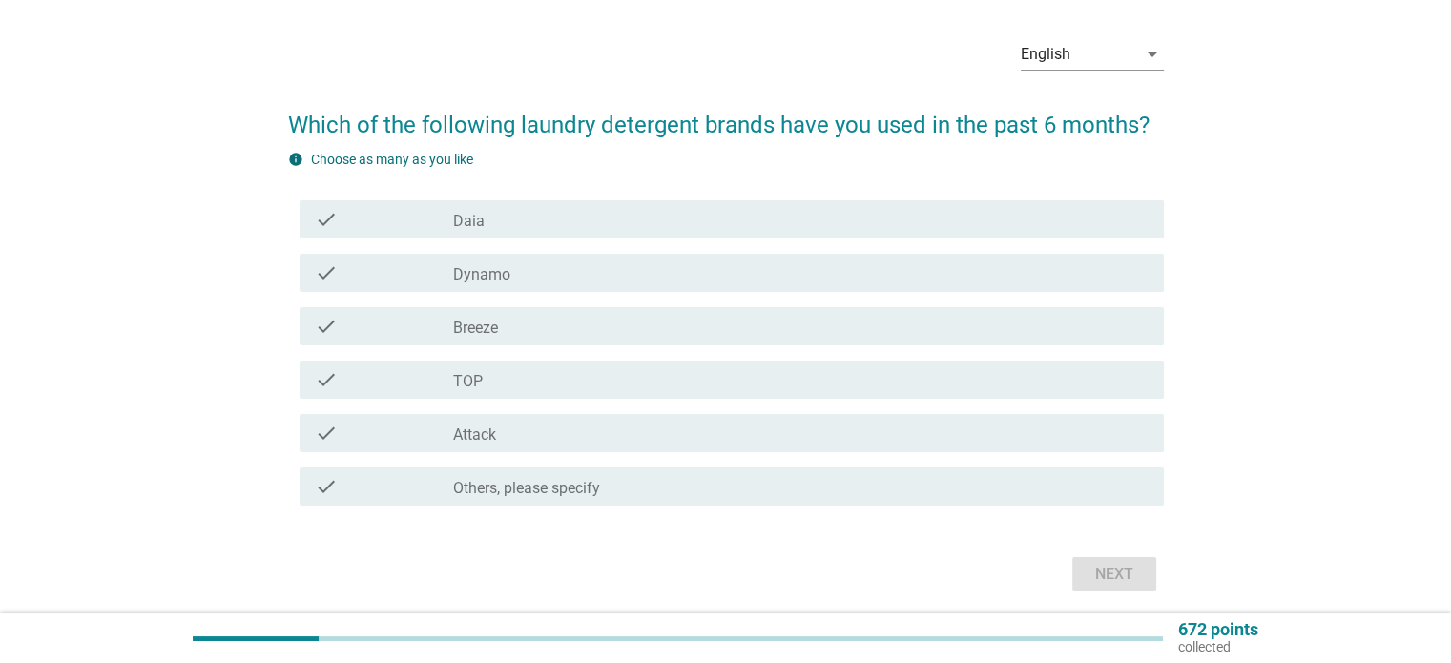
scroll to position [95, 0]
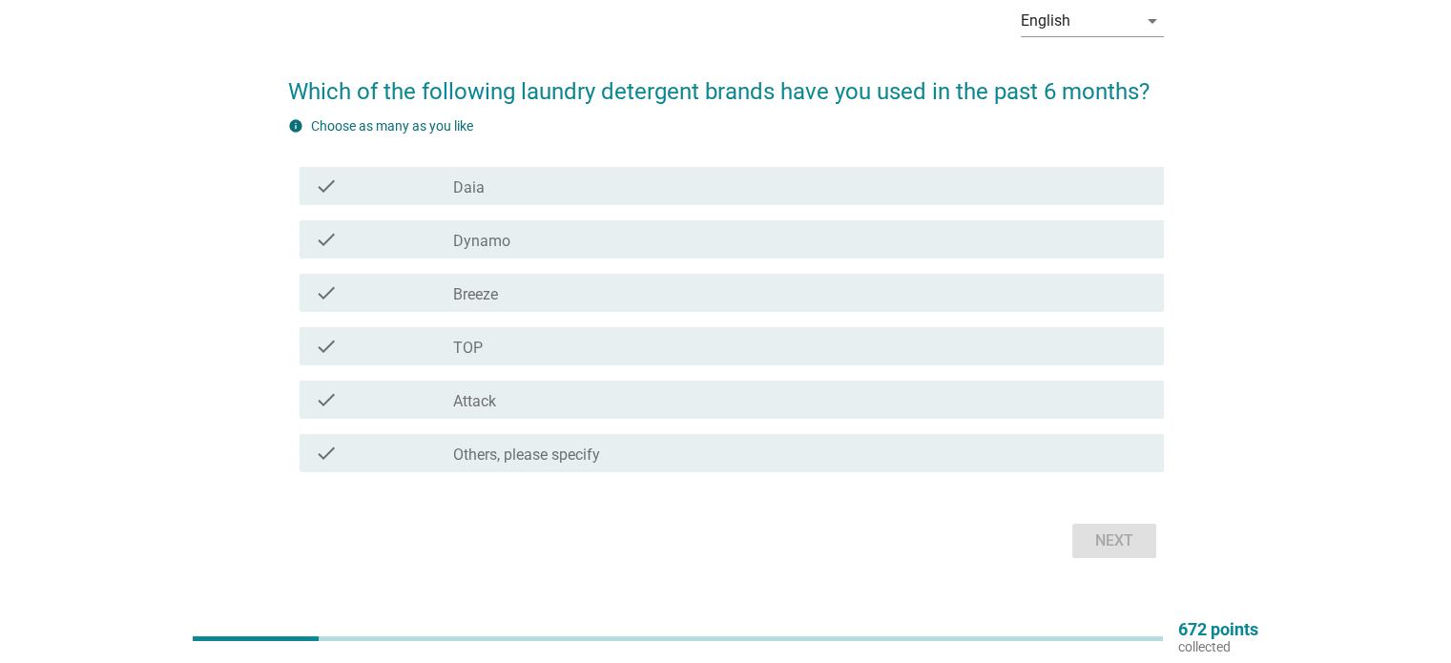
click at [889, 353] on div "check_box TOP" at bounding box center [800, 346] width 694 height 23
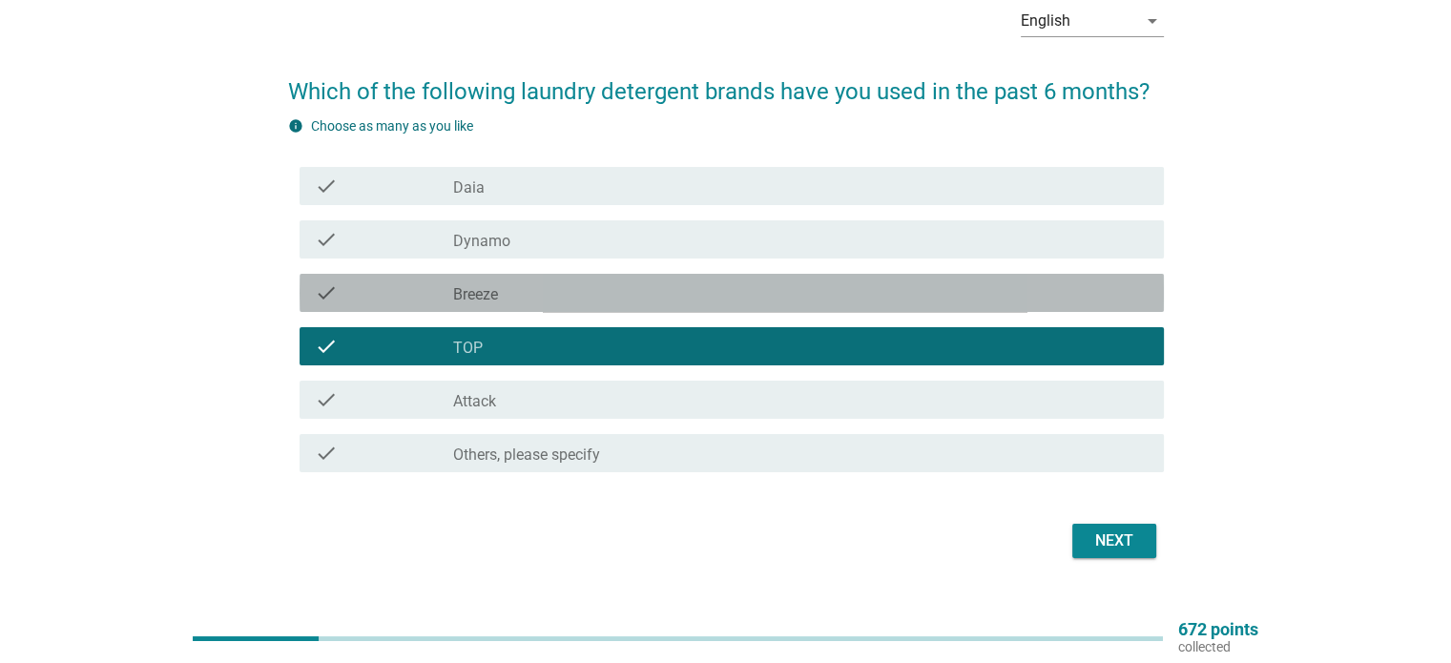
click at [889, 303] on div "check_box Breeze" at bounding box center [800, 292] width 694 height 23
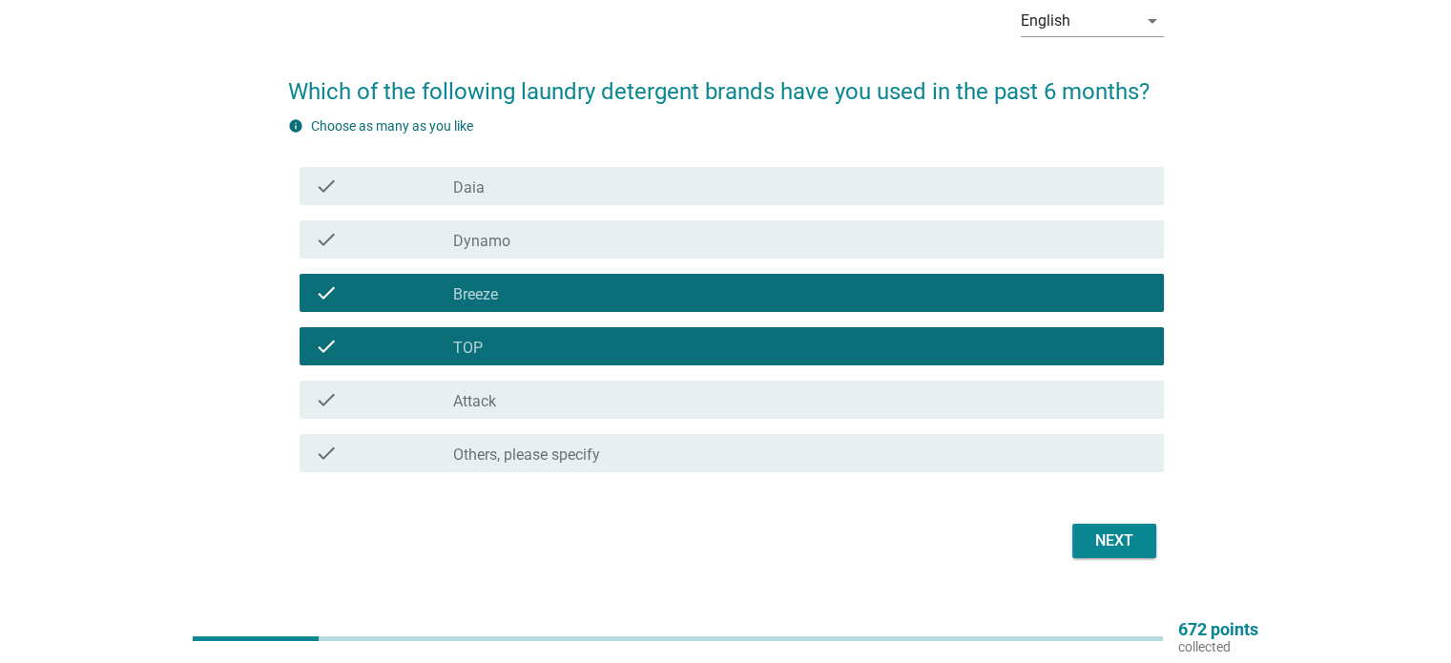
click at [886, 186] on div "check_box_outline_blank Daia" at bounding box center [800, 186] width 694 height 23
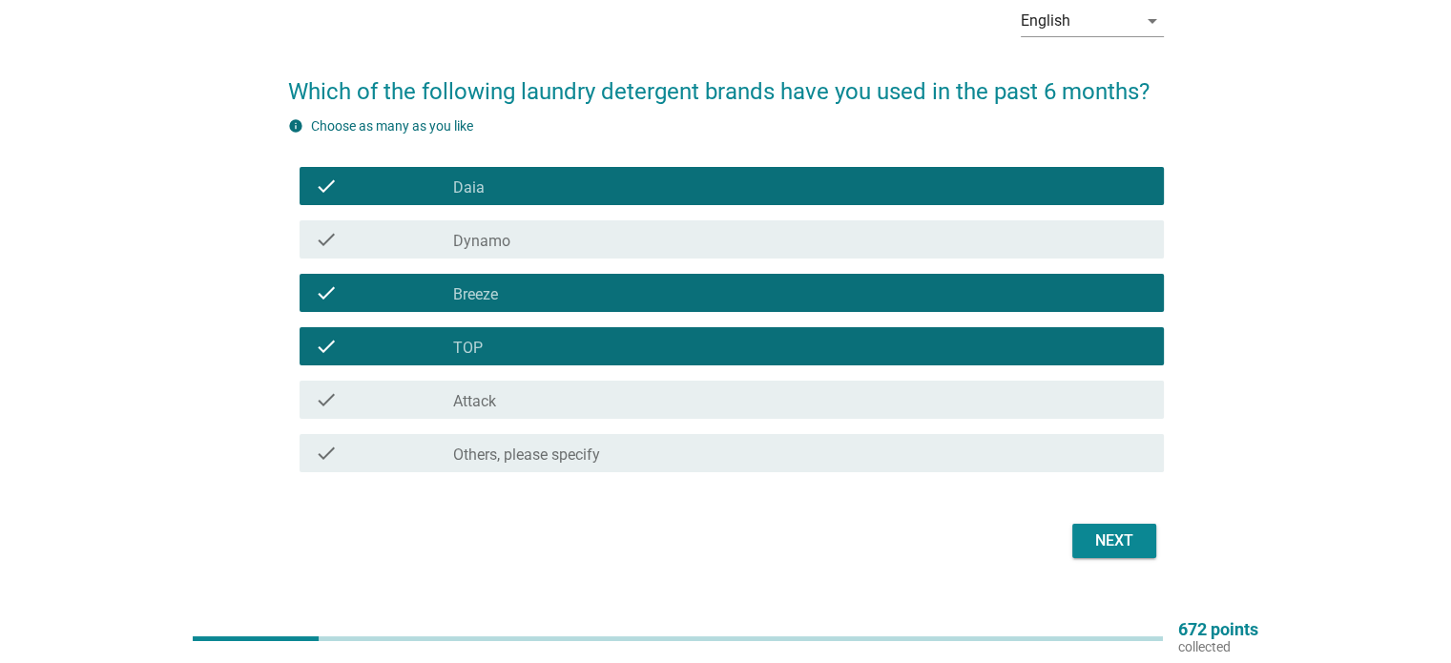
click at [1128, 544] on div "Next" at bounding box center [1113, 540] width 53 height 23
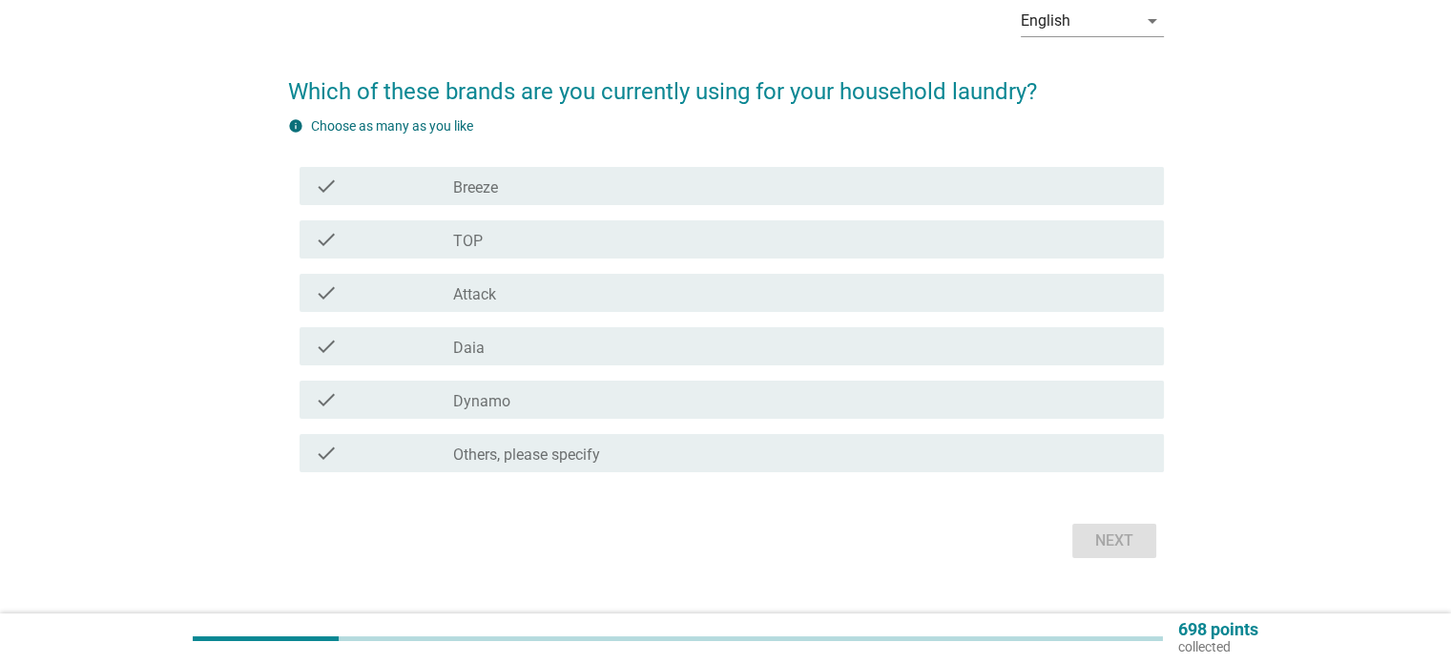
scroll to position [0, 0]
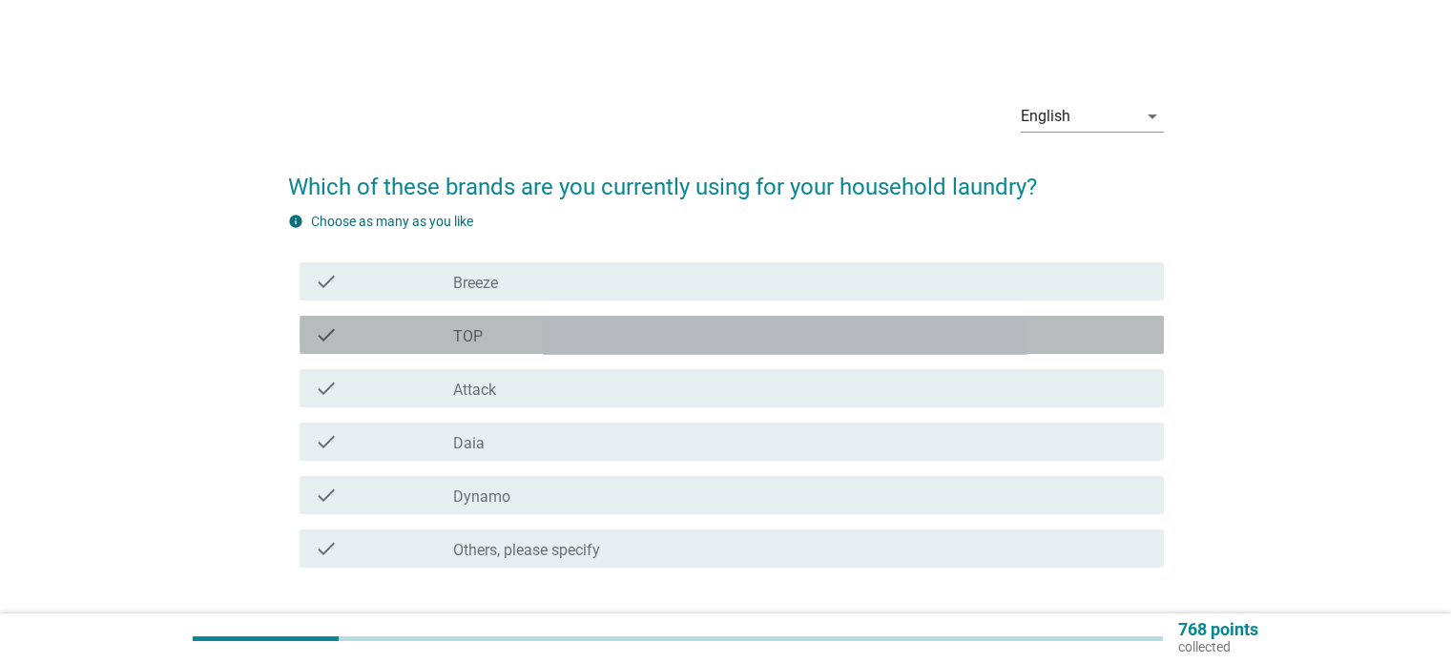
click at [862, 343] on div "check_box TOP" at bounding box center [800, 334] width 694 height 23
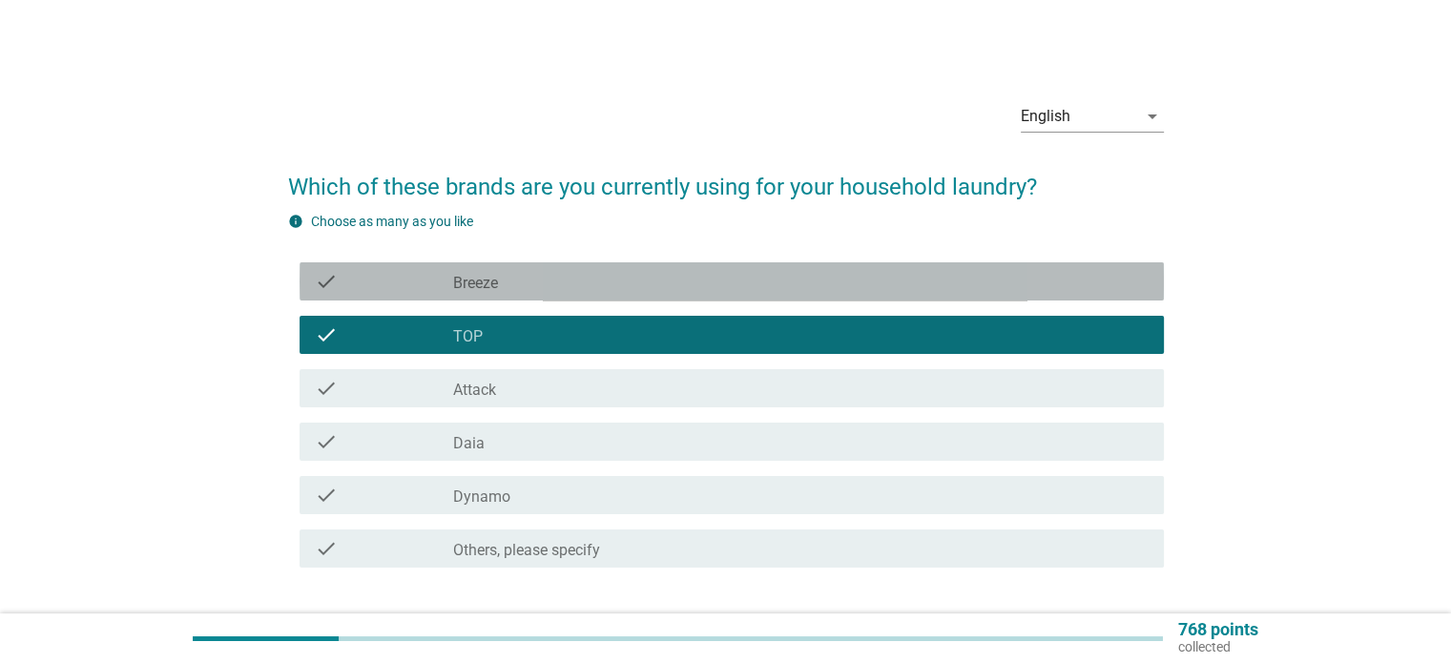
click at [874, 281] on div "check_box Breeze" at bounding box center [800, 281] width 694 height 23
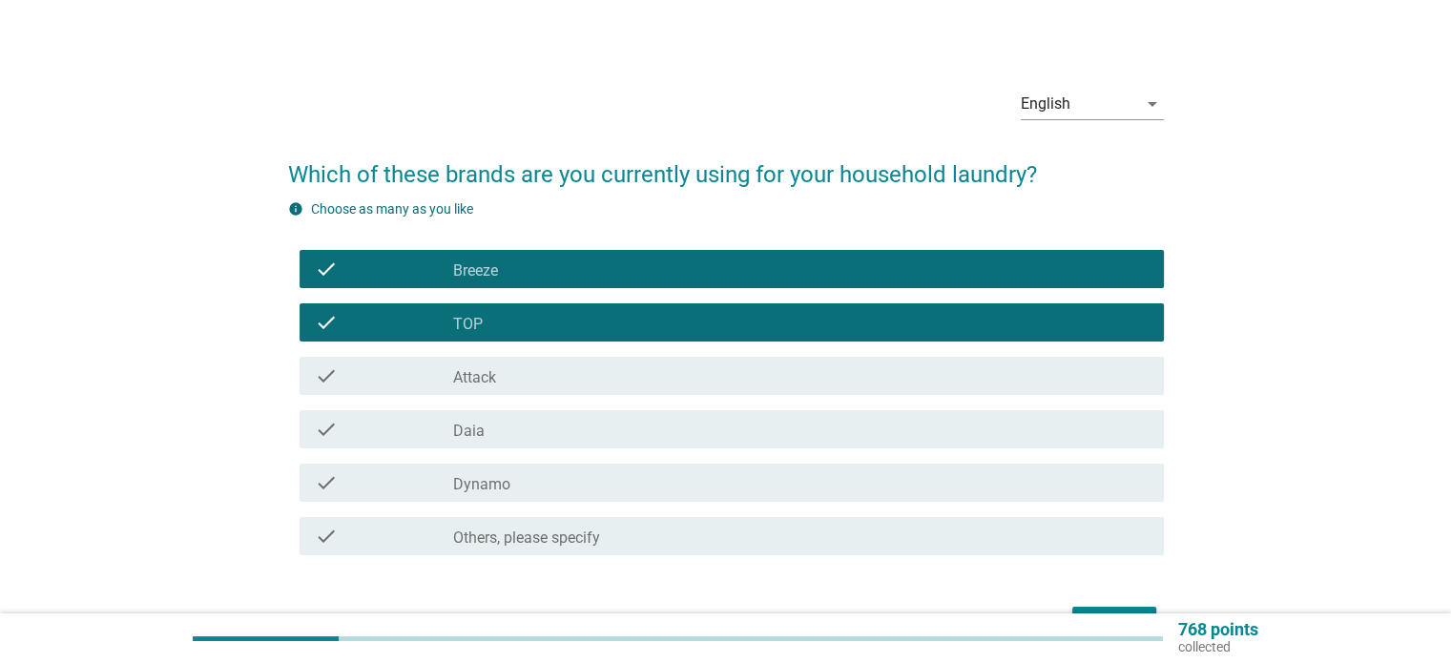
scroll to position [95, 0]
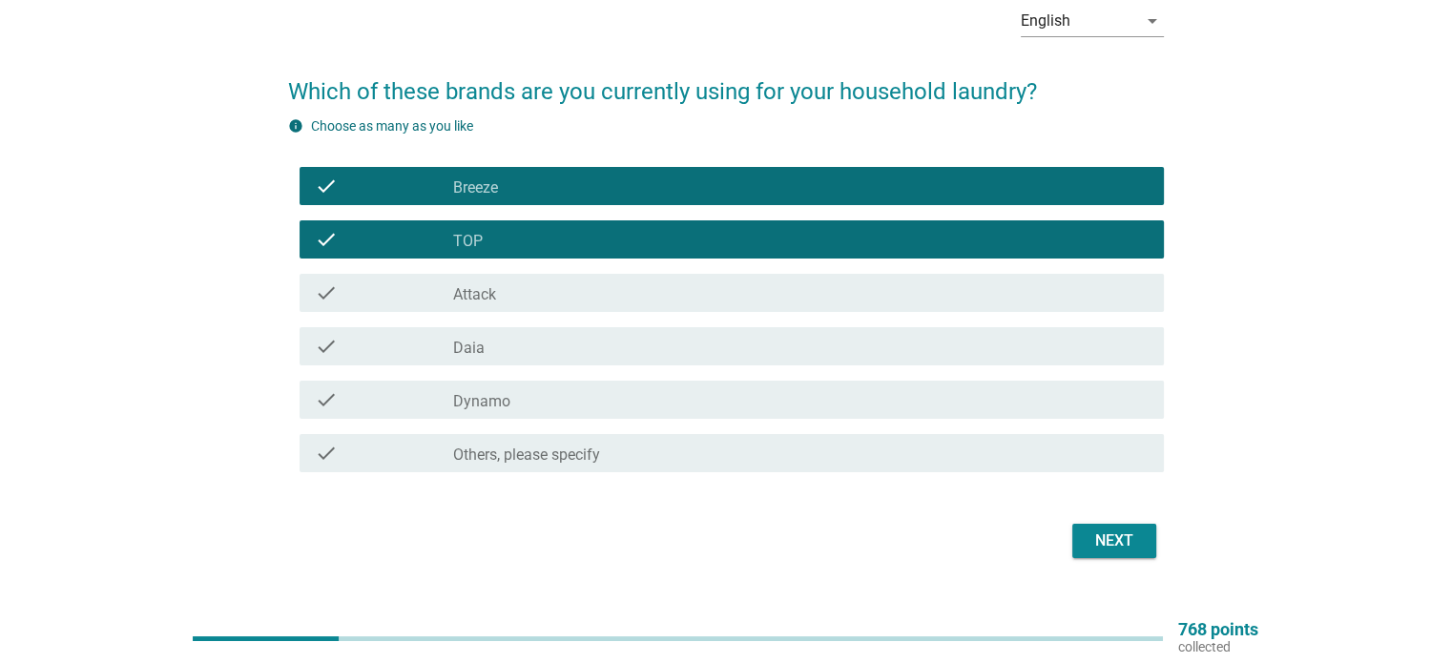
click at [1014, 342] on div "check_box Daia" at bounding box center [800, 346] width 694 height 23
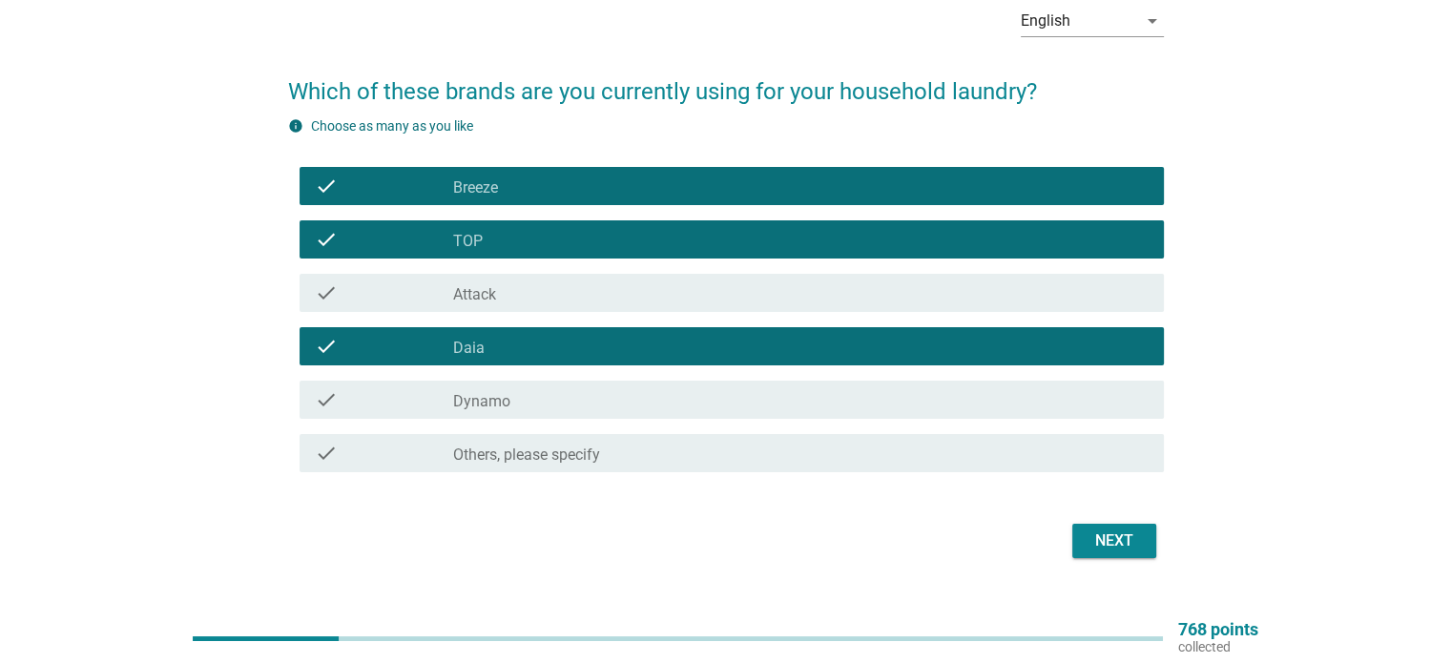
click at [1122, 544] on div "Next" at bounding box center [1113, 540] width 53 height 23
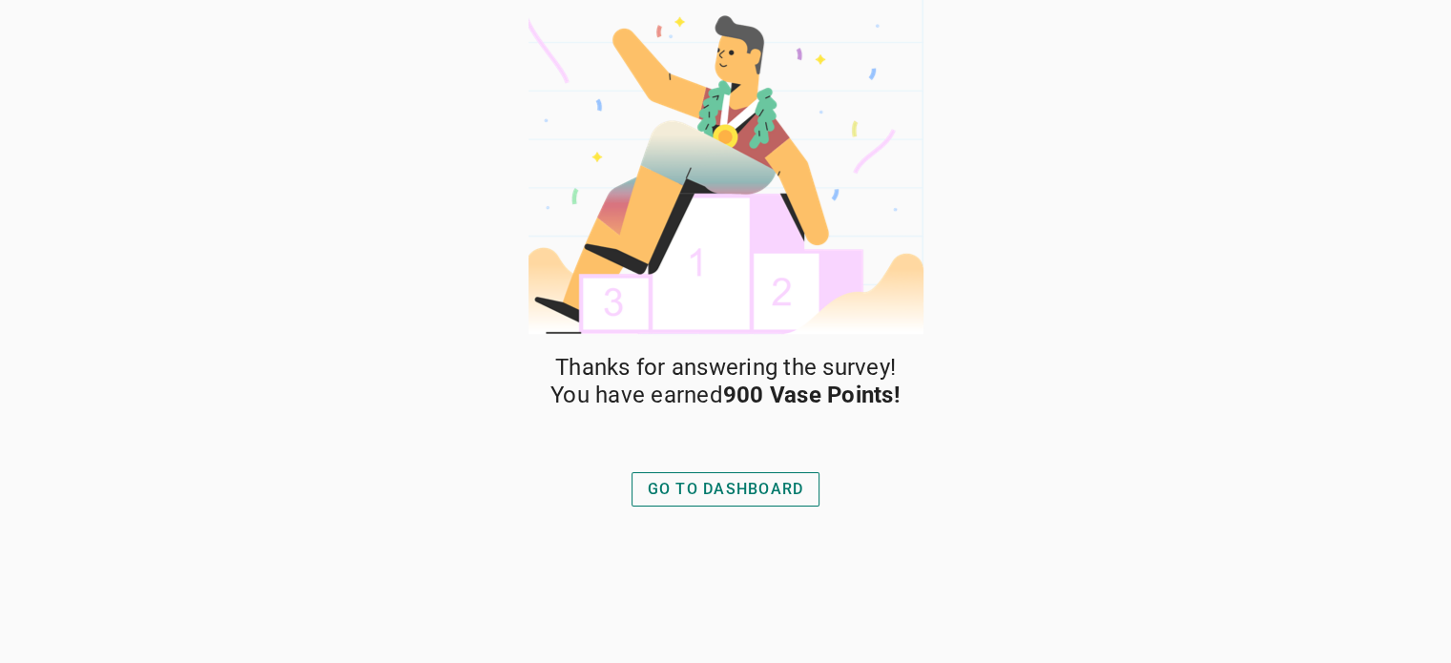
click at [747, 481] on div "GO TO DASHBOARD" at bounding box center [726, 489] width 156 height 23
